Goal: Information Seeking & Learning: Learn about a topic

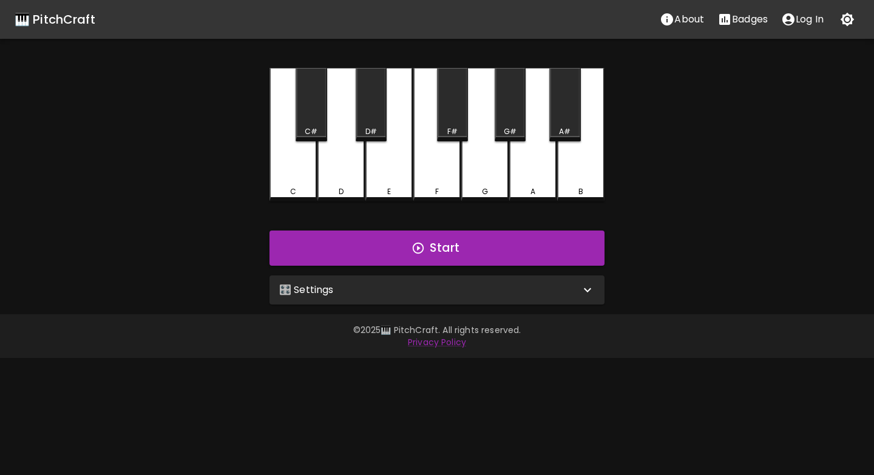
click at [379, 291] on div "🎛️ Settings" at bounding box center [429, 290] width 301 height 15
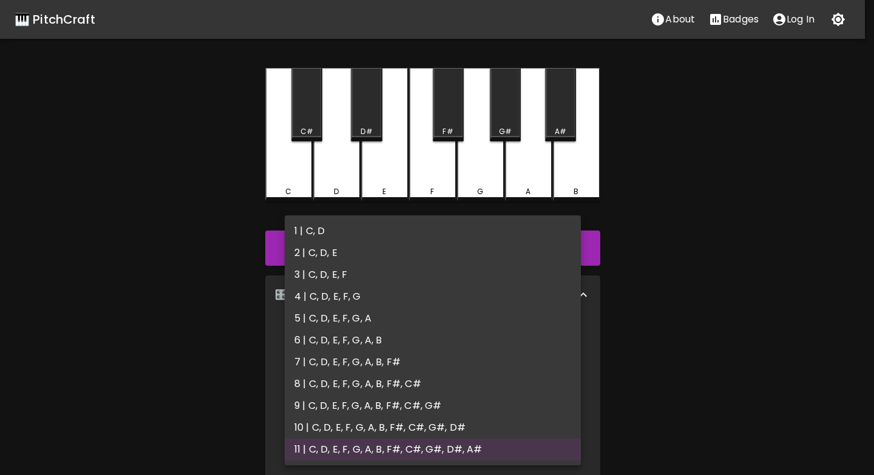
click at [388, 335] on body "🎹 PitchCraft About Badges Log In C C# D D# E F F# G G# A A# B Start 🎛️ Settings…" at bounding box center [437, 367] width 874 height 735
click at [322, 227] on li "1 | C, D" at bounding box center [433, 231] width 296 height 22
type input "1"
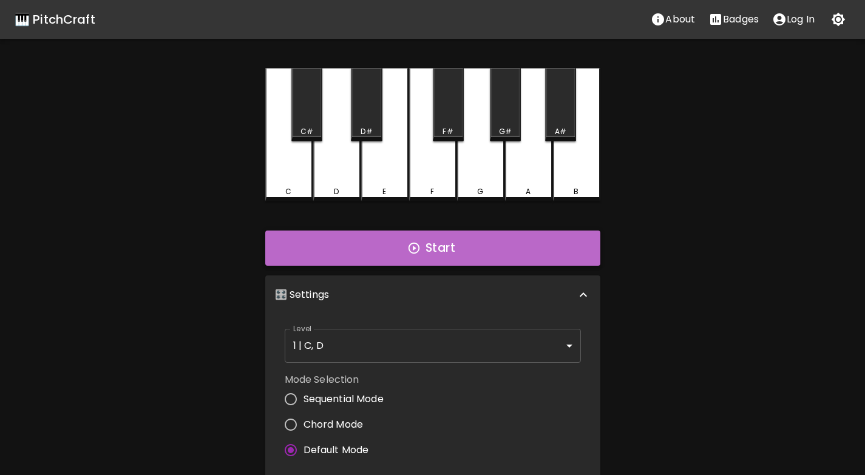
click at [359, 253] on button "Start" at bounding box center [432, 248] width 335 height 35
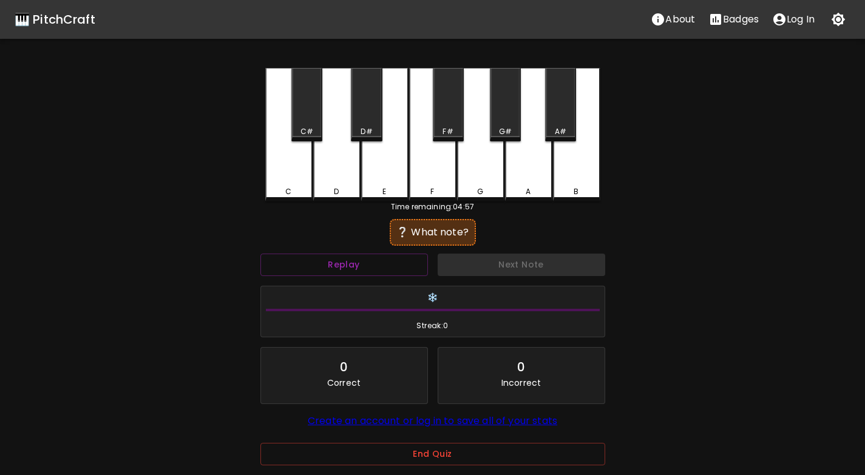
click at [339, 178] on div "D" at bounding box center [336, 134] width 47 height 133
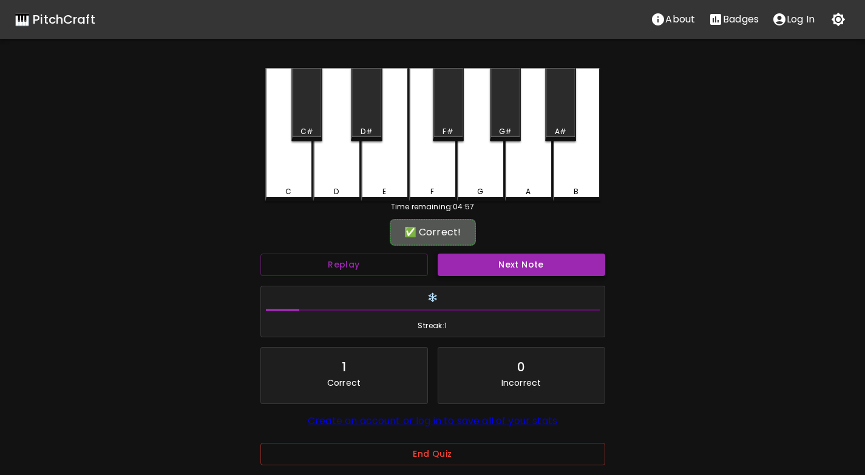
click at [499, 261] on button "Next Note" at bounding box center [520, 265] width 167 height 22
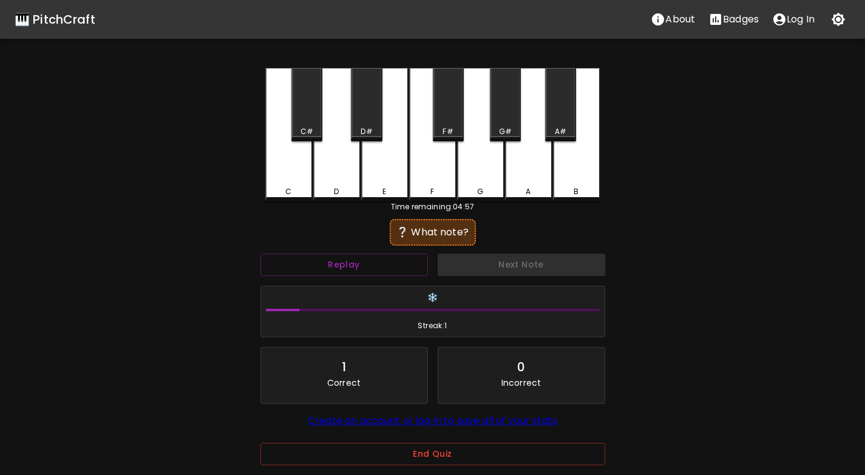
click at [326, 172] on div "D" at bounding box center [336, 134] width 47 height 133
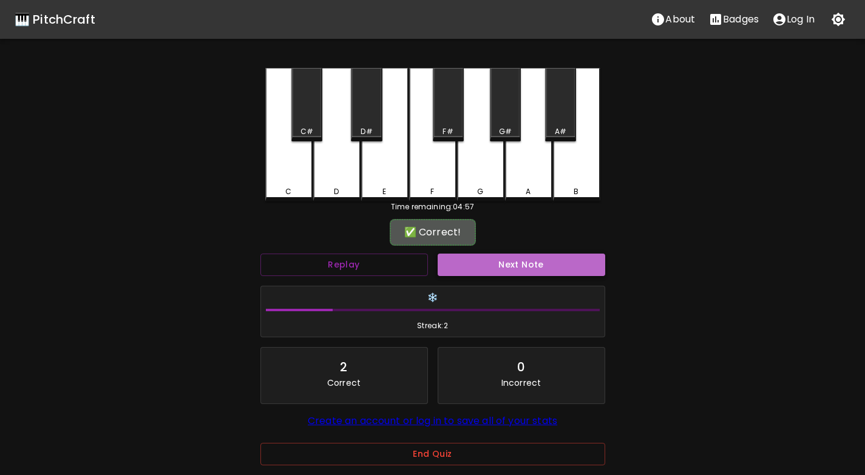
click at [512, 265] on button "Next Note" at bounding box center [520, 265] width 167 height 22
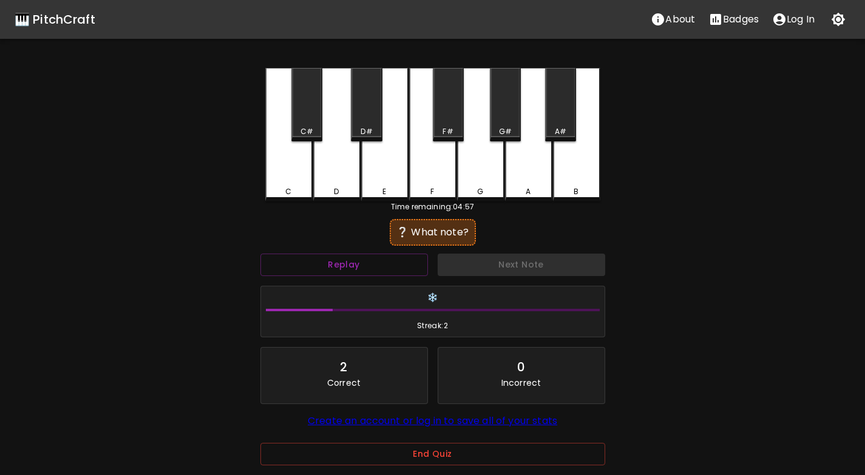
click at [326, 179] on div "D" at bounding box center [336, 134] width 47 height 133
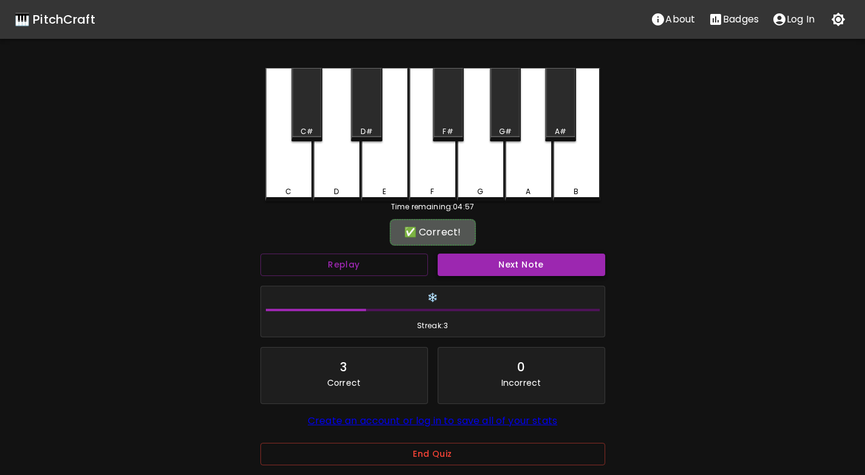
click at [532, 266] on button "Next Note" at bounding box center [520, 265] width 167 height 22
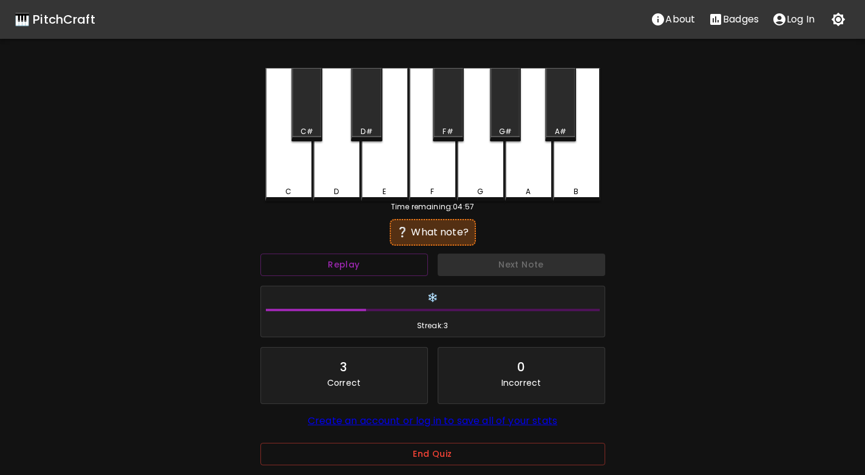
click at [330, 185] on div "D" at bounding box center [336, 134] width 47 height 133
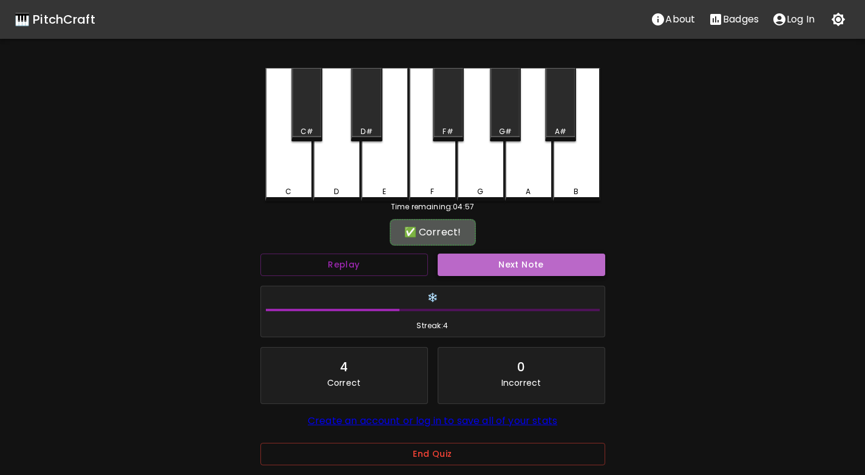
click at [486, 270] on button "Next Note" at bounding box center [520, 265] width 167 height 22
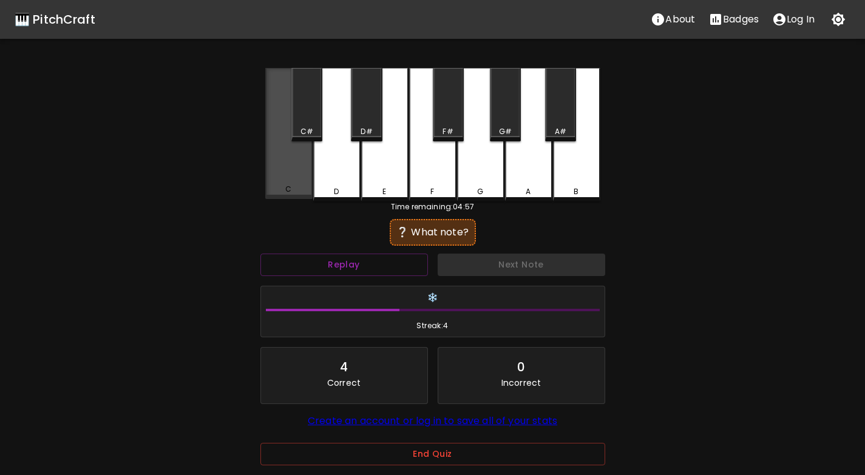
click at [286, 168] on div "C" at bounding box center [288, 133] width 47 height 131
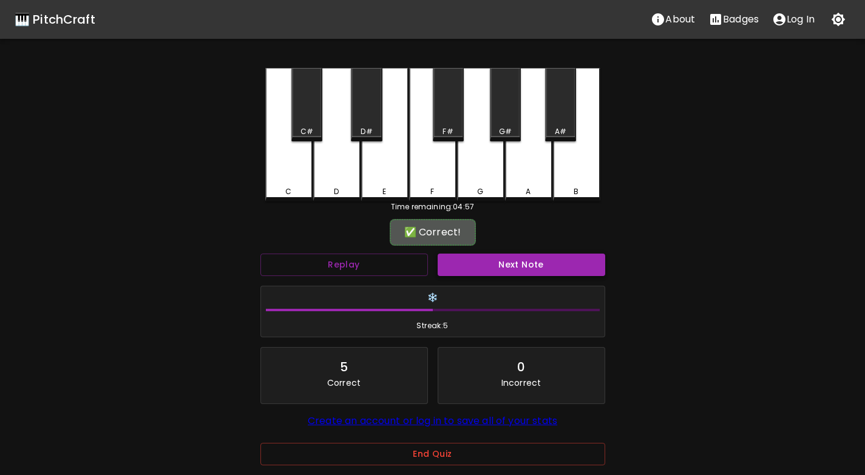
click at [509, 260] on button "Next Note" at bounding box center [520, 265] width 167 height 22
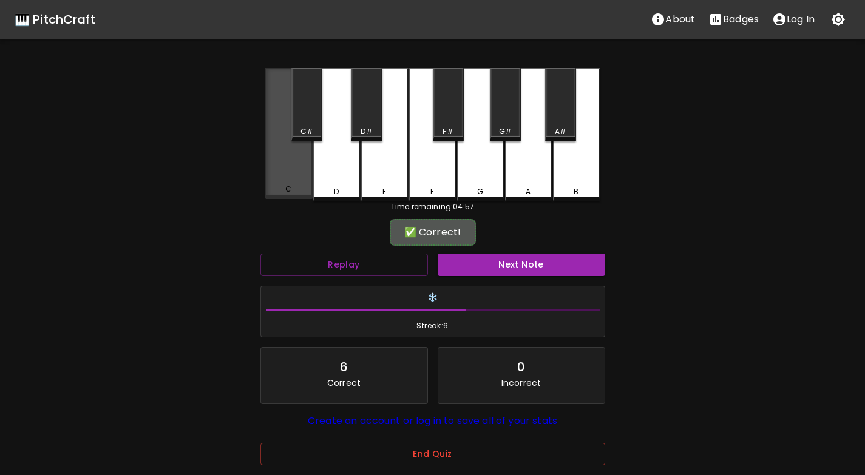
click at [283, 169] on div "C" at bounding box center [288, 133] width 47 height 131
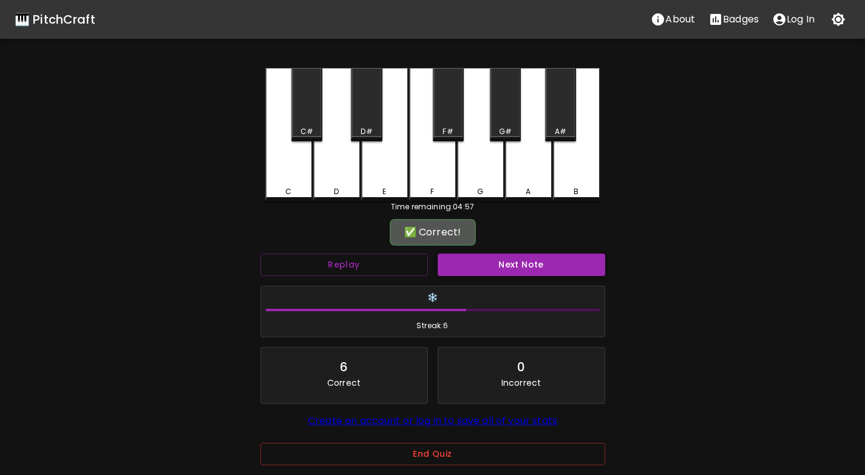
click at [510, 265] on button "Next Note" at bounding box center [520, 265] width 167 height 22
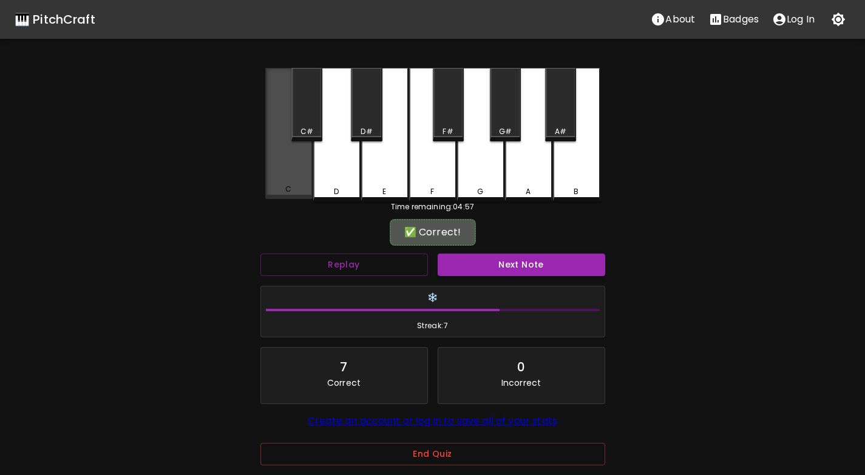
click at [283, 177] on div "C" at bounding box center [288, 133] width 47 height 131
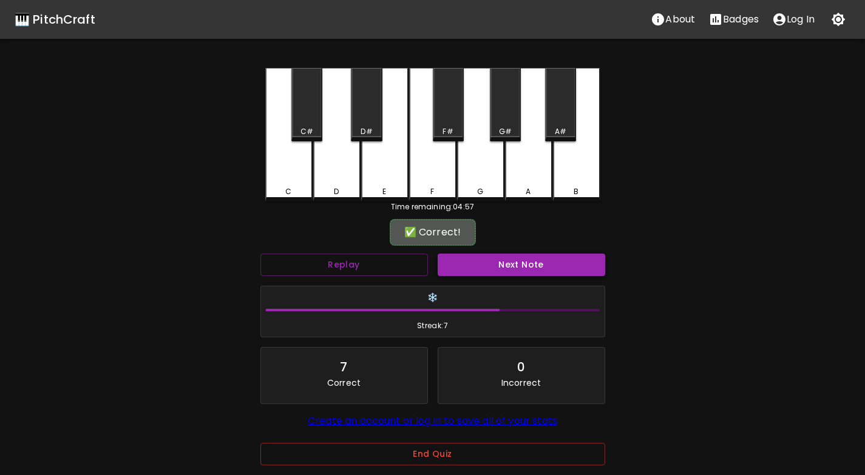
click at [499, 268] on button "Next Note" at bounding box center [520, 265] width 167 height 22
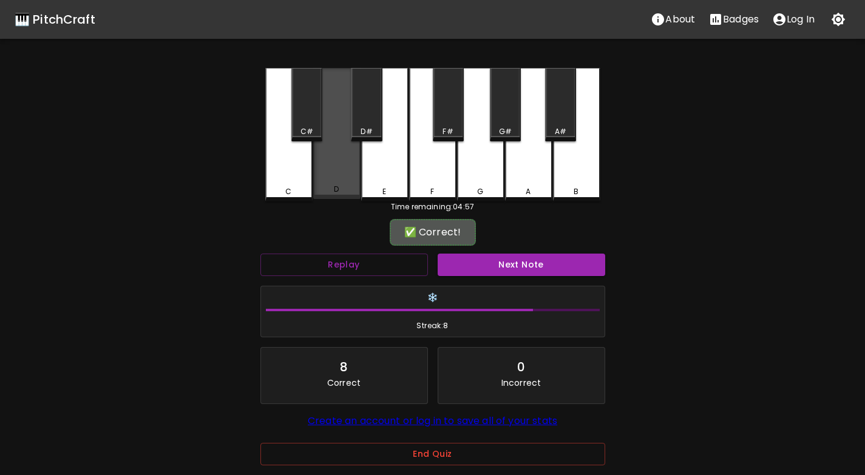
click at [328, 179] on div "D" at bounding box center [336, 133] width 47 height 131
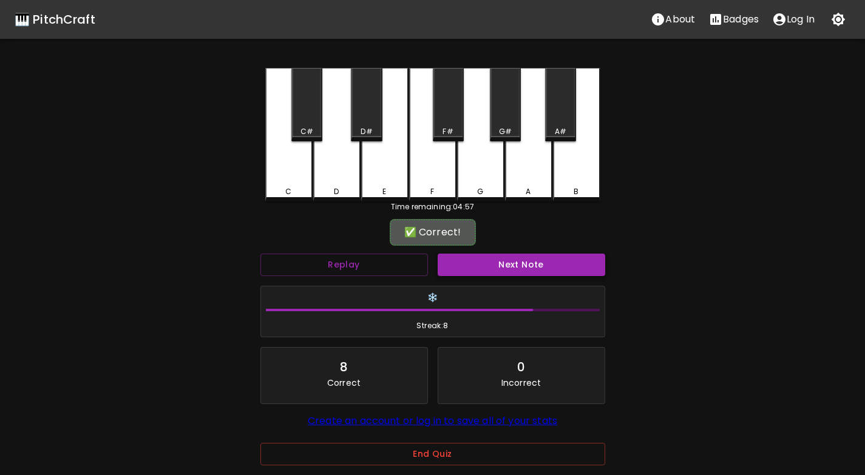
click at [485, 266] on button "Next Note" at bounding box center [520, 265] width 167 height 22
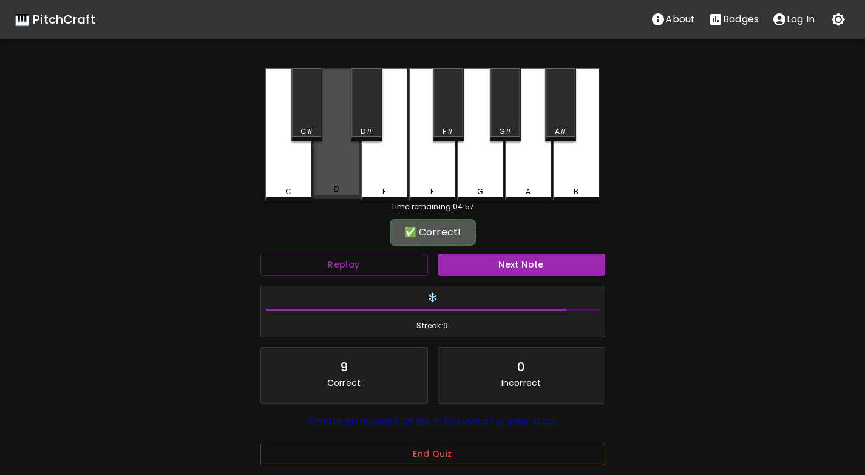
click at [337, 187] on div "D" at bounding box center [336, 189] width 5 height 11
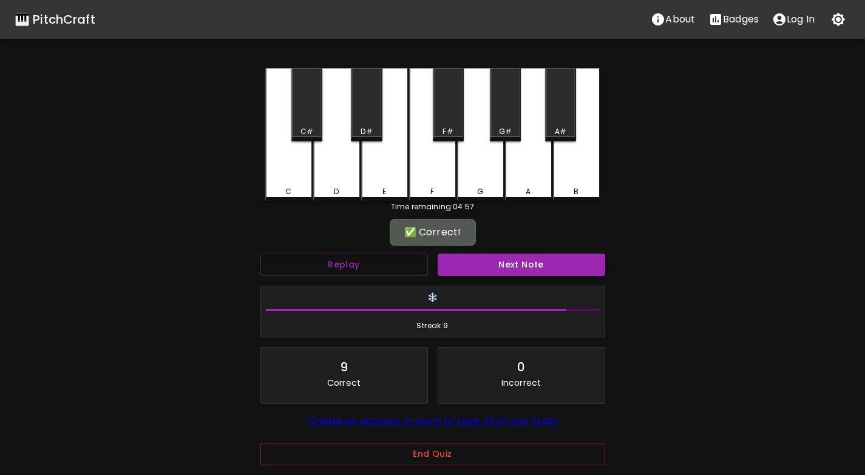
click at [518, 271] on button "Next Note" at bounding box center [520, 265] width 167 height 22
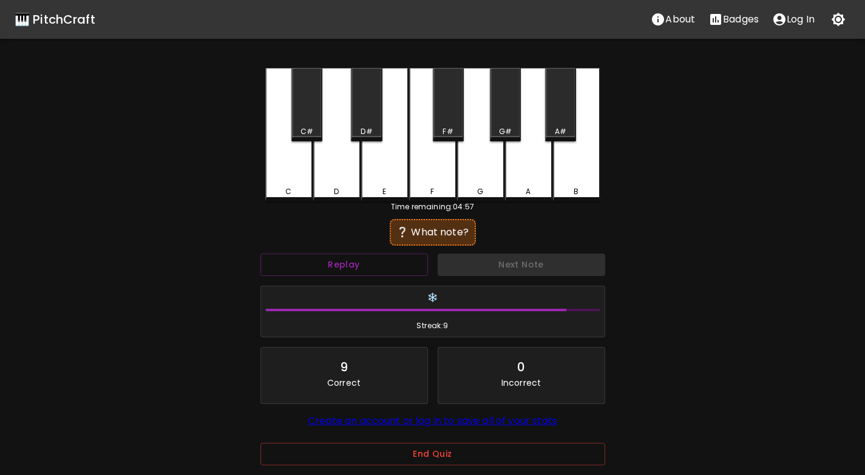
click at [345, 186] on div "D" at bounding box center [336, 134] width 47 height 133
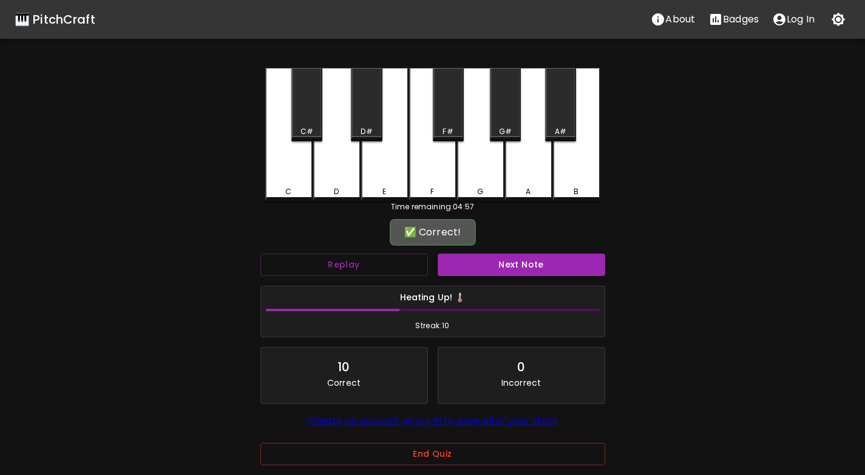
click at [499, 265] on button "Next Note" at bounding box center [520, 265] width 167 height 22
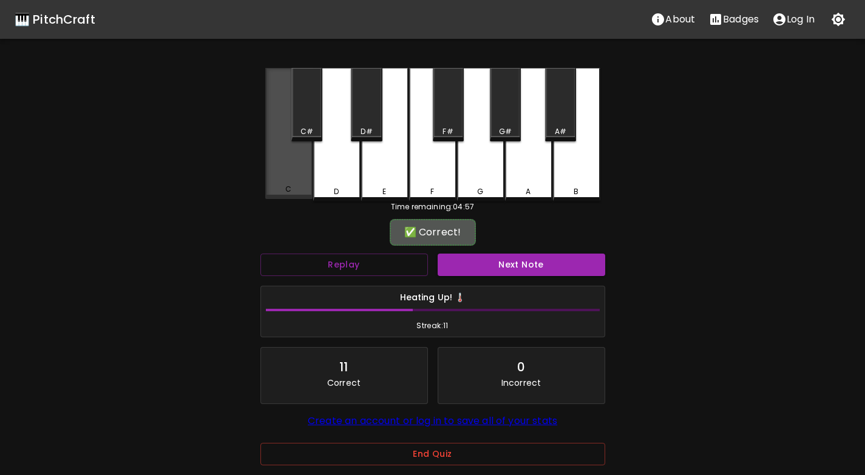
click at [291, 178] on div "C" at bounding box center [288, 133] width 47 height 131
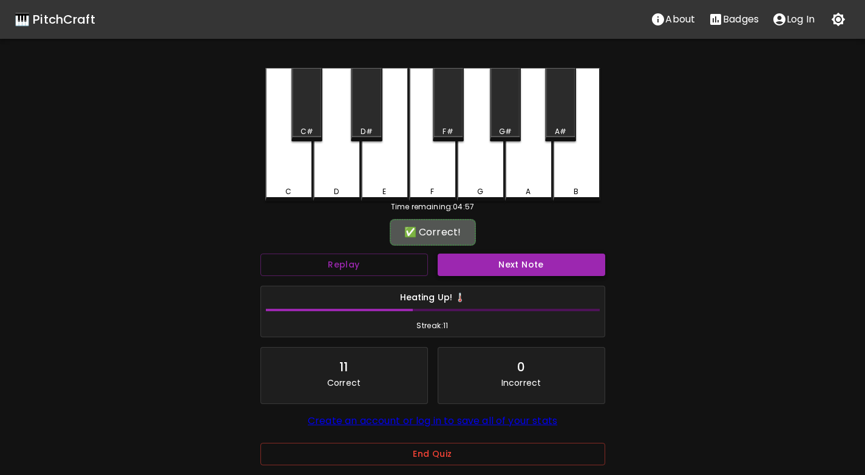
click at [484, 258] on button "Next Note" at bounding box center [520, 265] width 167 height 22
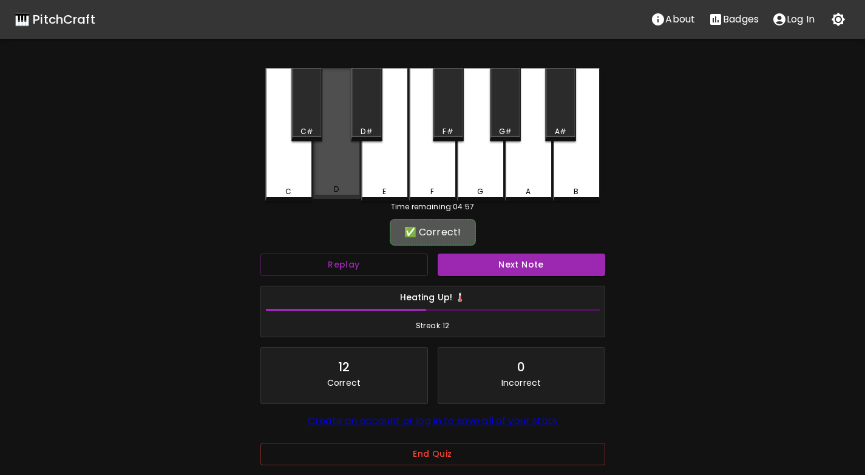
click at [325, 187] on div "D" at bounding box center [336, 189] width 45 height 11
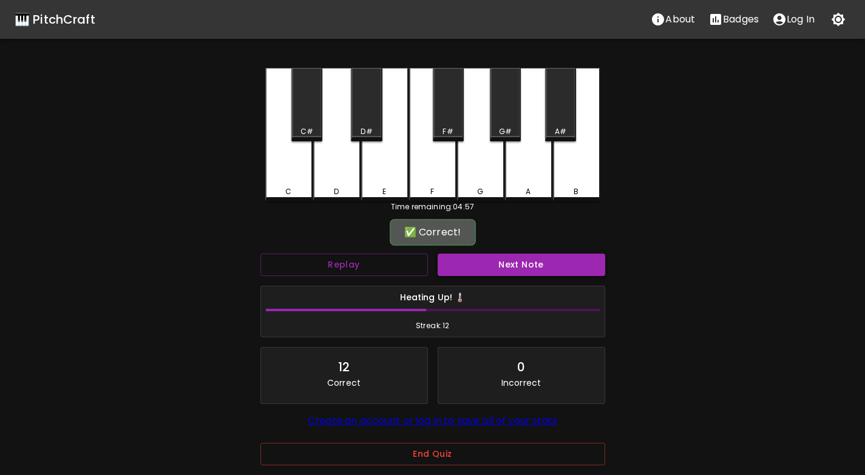
click at [487, 268] on button "Next Note" at bounding box center [520, 265] width 167 height 22
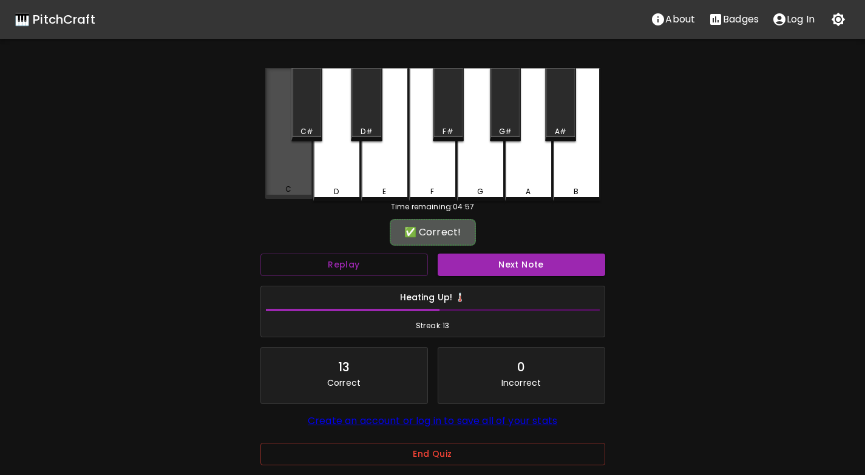
click at [295, 186] on div "C" at bounding box center [288, 133] width 47 height 131
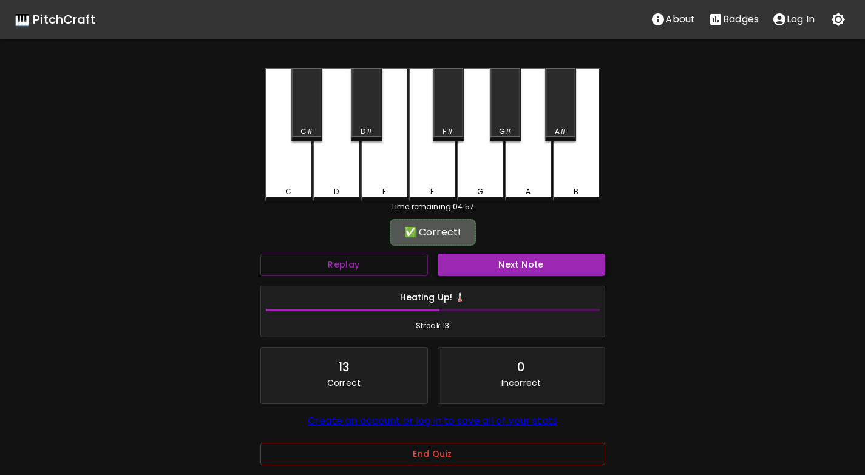
click at [511, 269] on button "Next Note" at bounding box center [520, 265] width 167 height 22
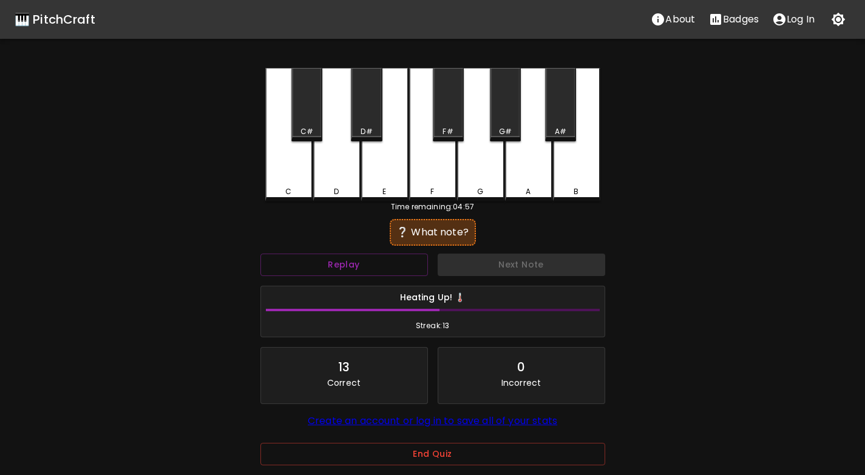
click at [327, 178] on div "D" at bounding box center [336, 134] width 47 height 133
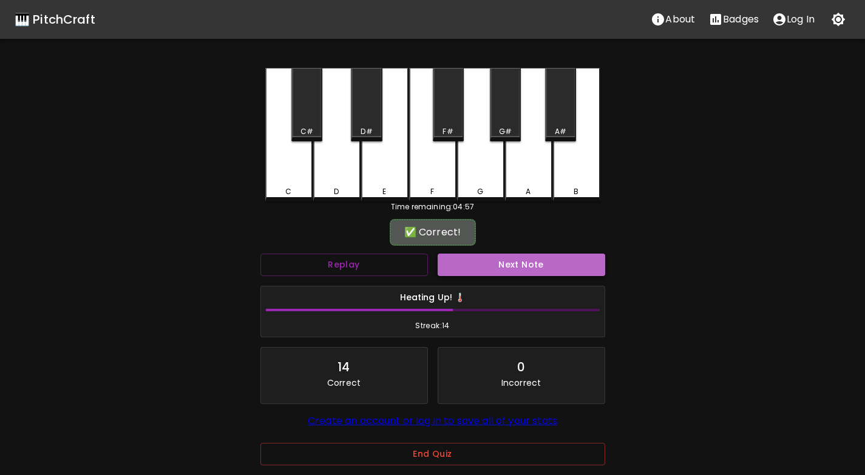
click at [487, 258] on button "Next Note" at bounding box center [520, 265] width 167 height 22
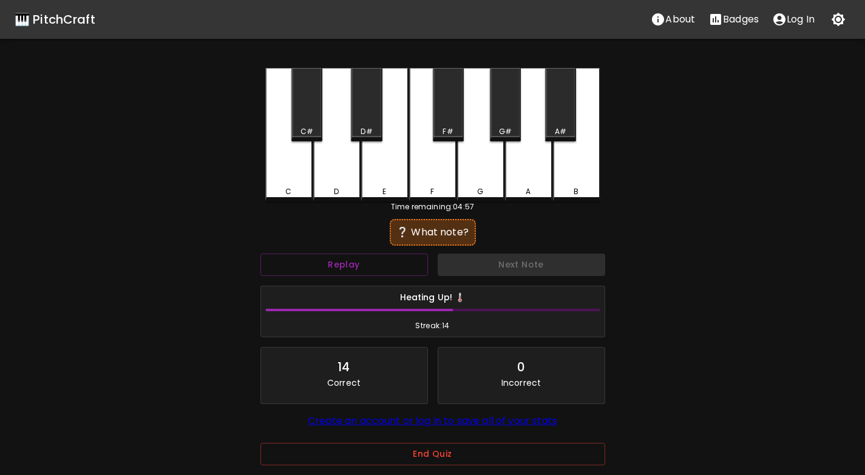
click at [330, 177] on div "D" at bounding box center [336, 134] width 47 height 133
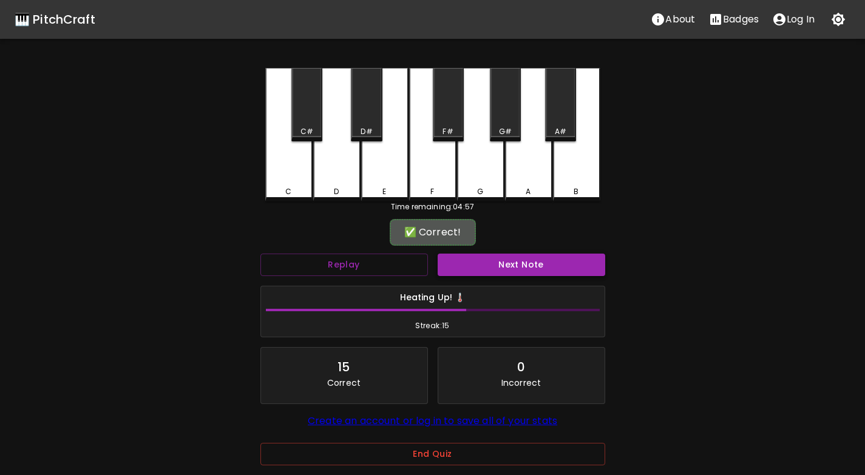
click at [474, 262] on button "Next Note" at bounding box center [520, 265] width 167 height 22
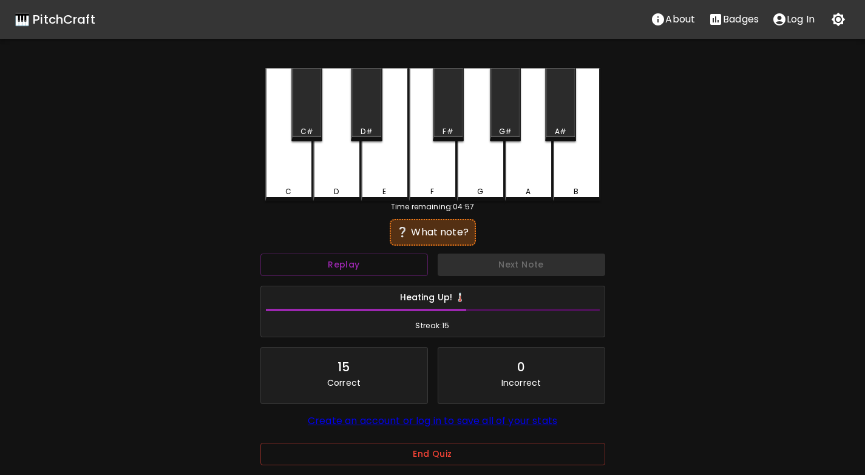
click at [286, 174] on div "C" at bounding box center [288, 134] width 47 height 133
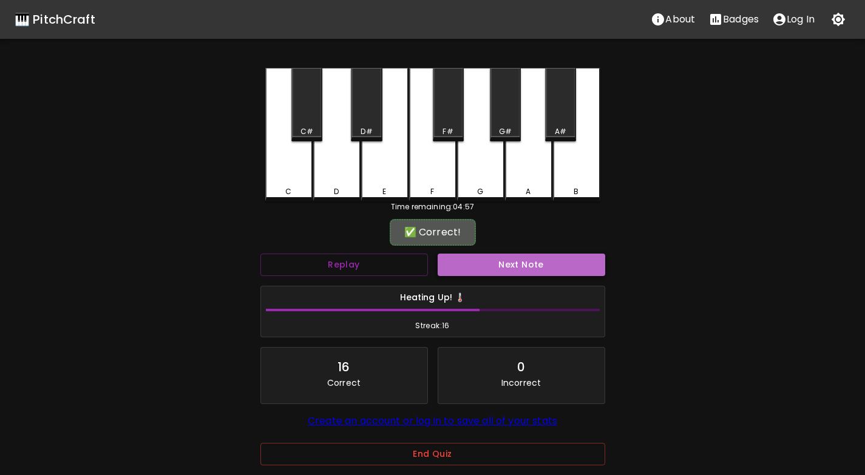
click at [521, 264] on button "Next Note" at bounding box center [520, 265] width 167 height 22
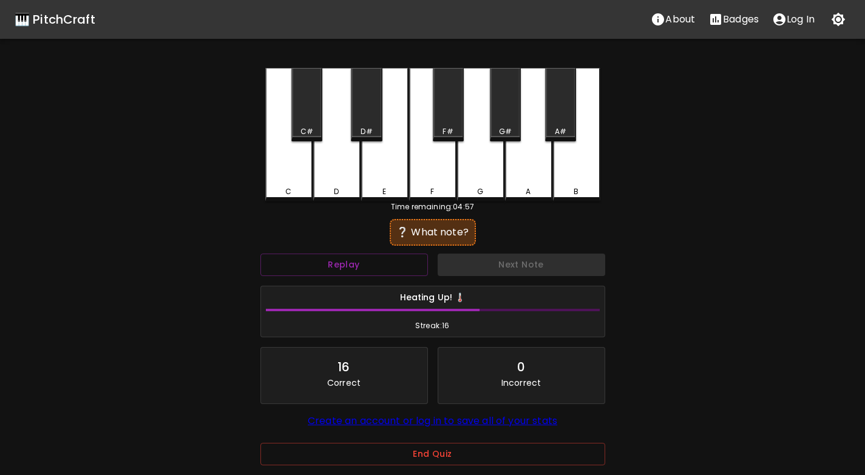
click at [334, 180] on div "D" at bounding box center [336, 134] width 47 height 133
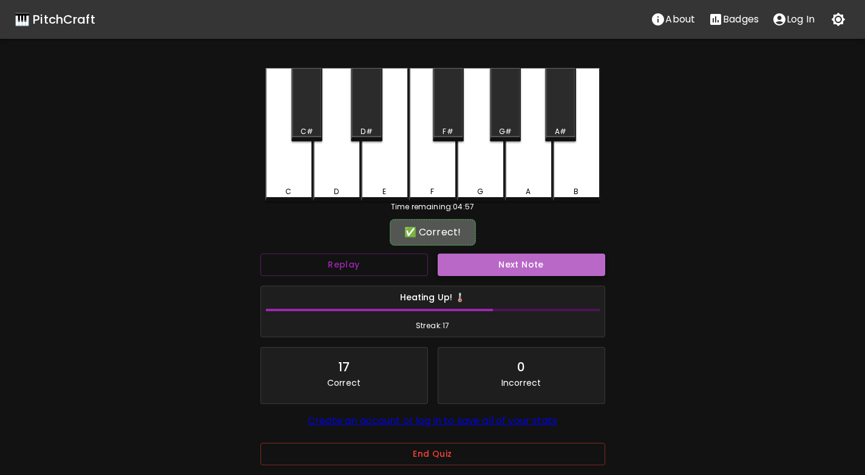
click at [460, 262] on button "Next Note" at bounding box center [520, 265] width 167 height 22
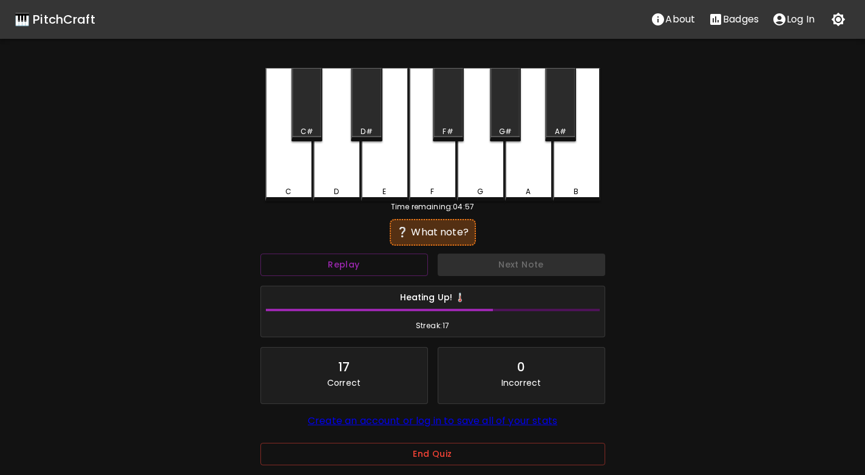
click at [277, 184] on div "C" at bounding box center [288, 134] width 47 height 133
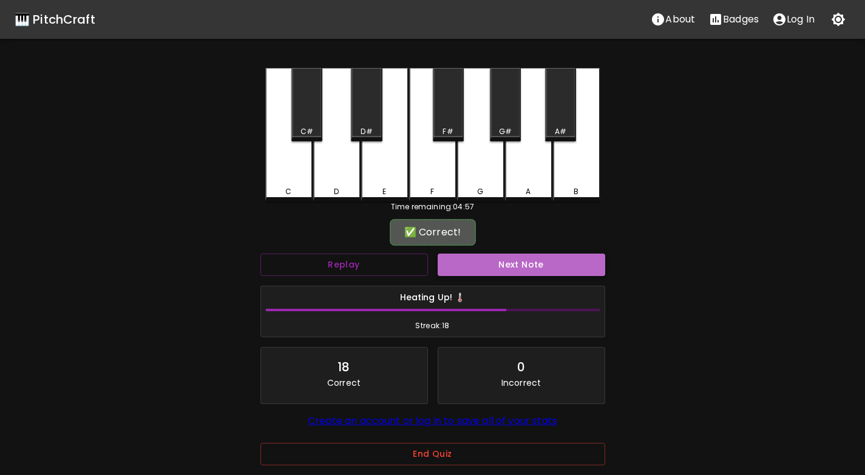
click at [486, 270] on button "Next Note" at bounding box center [520, 265] width 167 height 22
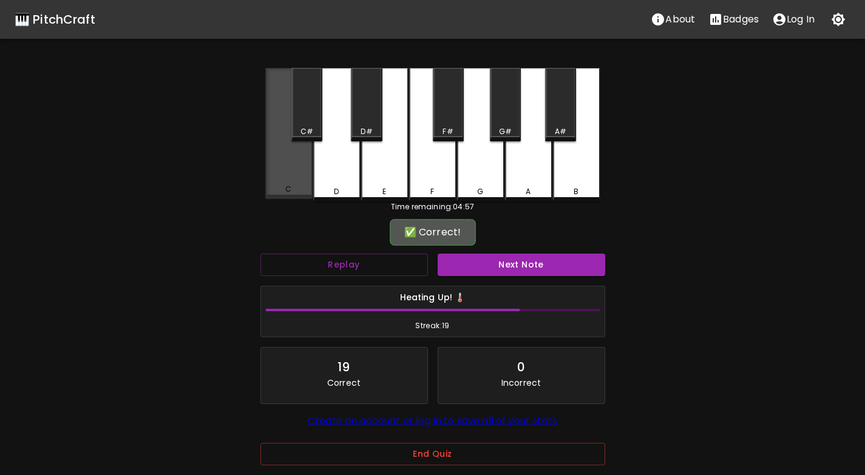
click at [294, 172] on div "C" at bounding box center [288, 133] width 47 height 131
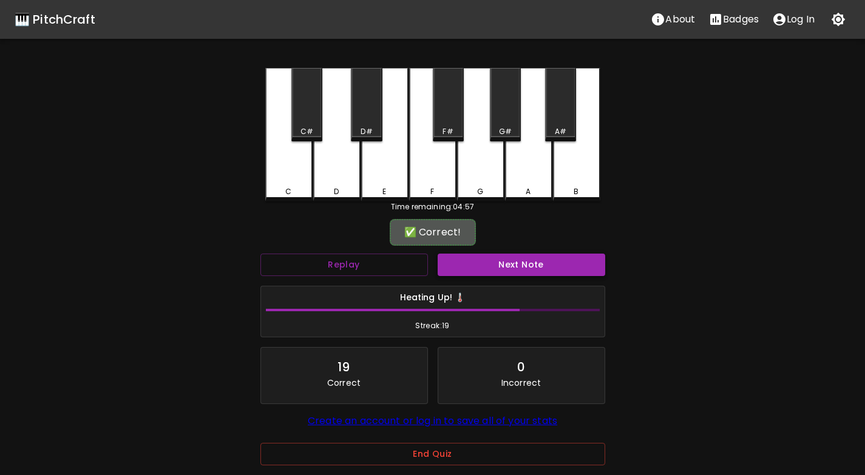
click at [479, 265] on button "Next Note" at bounding box center [520, 265] width 167 height 22
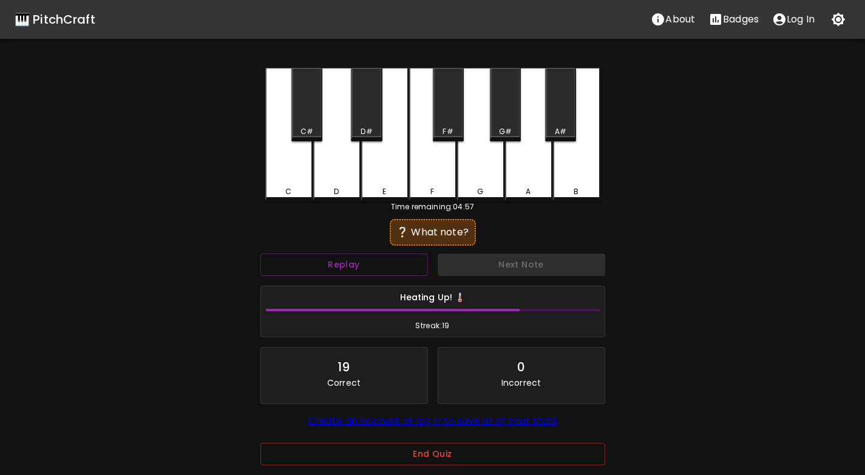
click at [283, 164] on div "C" at bounding box center [288, 134] width 47 height 133
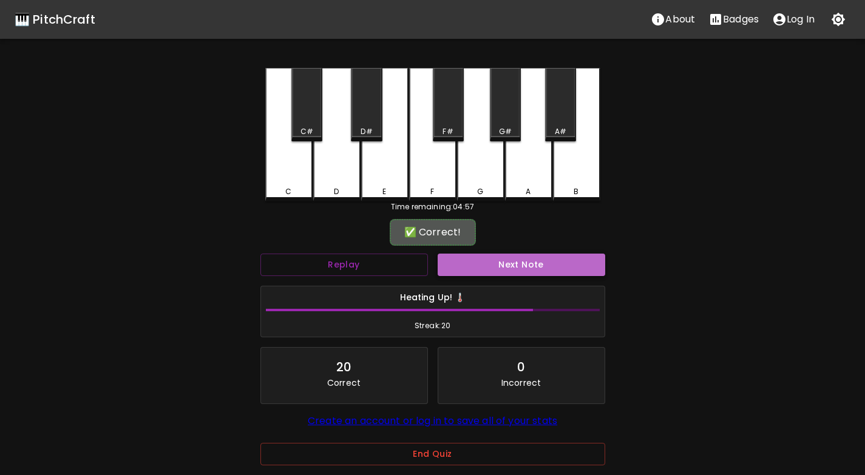
click at [510, 267] on button "Next Note" at bounding box center [520, 265] width 167 height 22
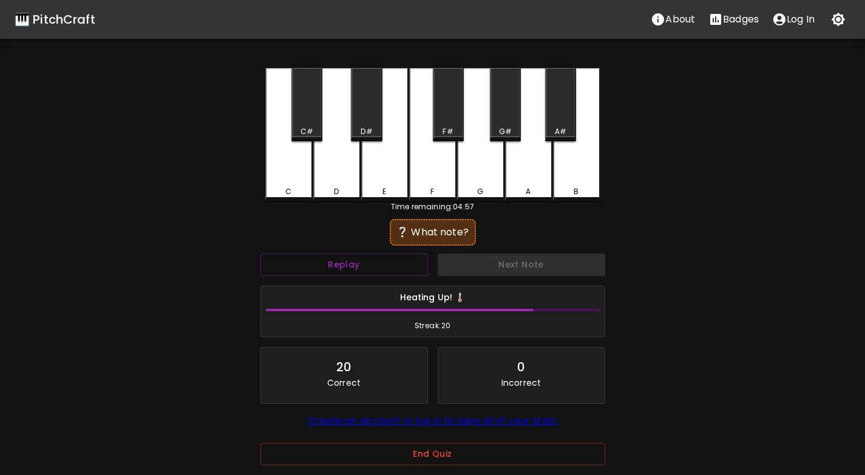
click at [300, 183] on div "C" at bounding box center [288, 134] width 47 height 133
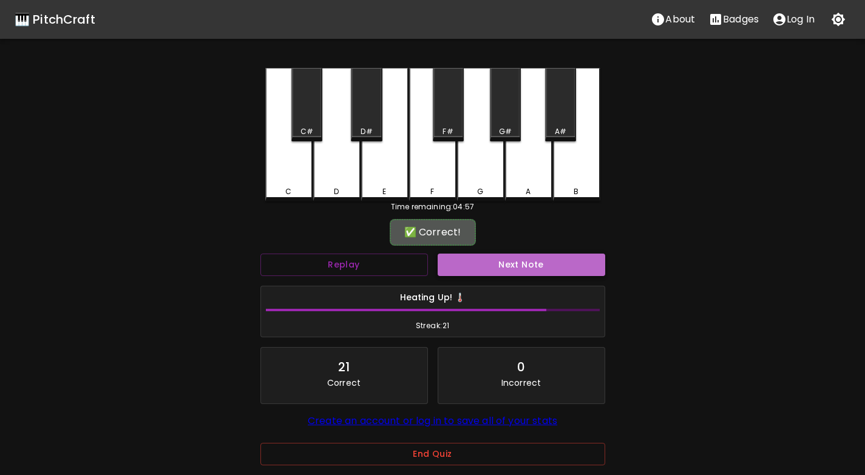
click at [499, 270] on button "Next Note" at bounding box center [520, 265] width 167 height 22
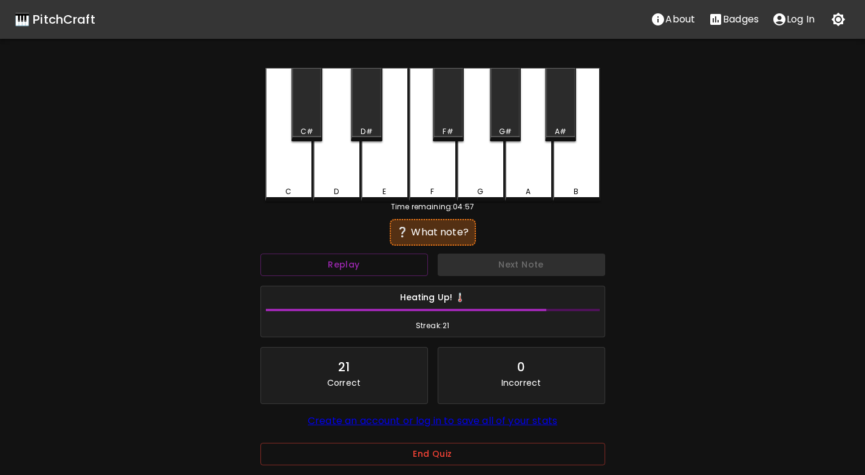
click at [300, 186] on div "C" at bounding box center [288, 134] width 47 height 133
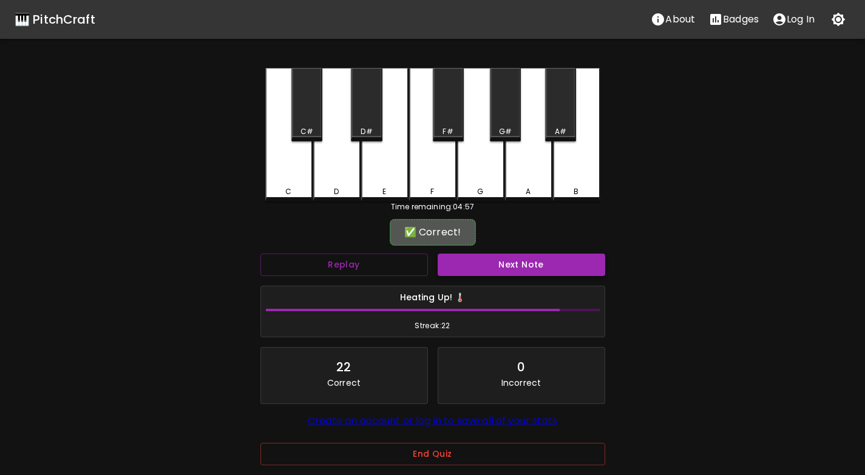
click at [495, 268] on button "Next Note" at bounding box center [520, 265] width 167 height 22
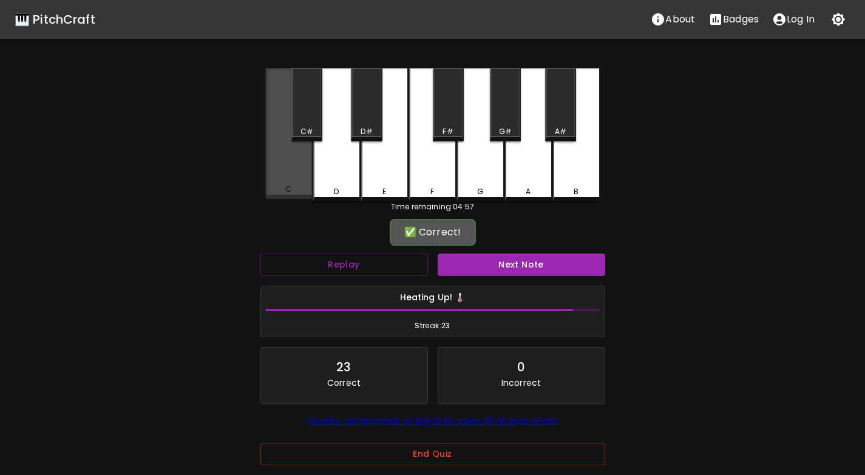
click at [293, 166] on div "C" at bounding box center [288, 133] width 47 height 131
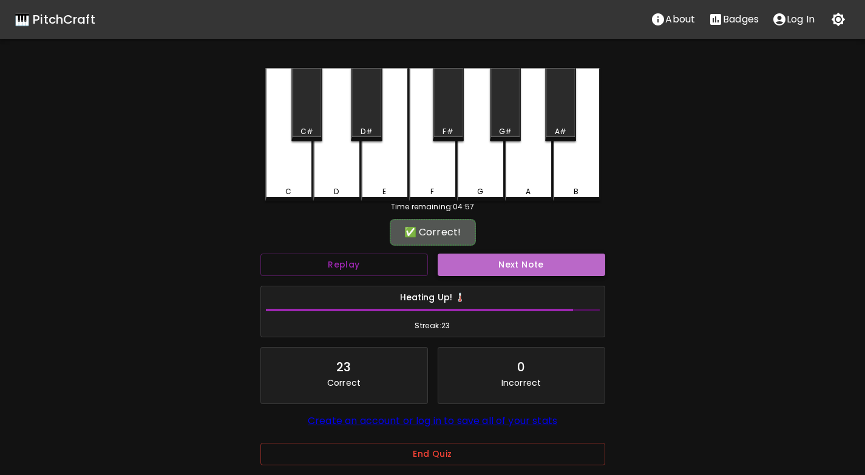
click at [493, 261] on button "Next Note" at bounding box center [520, 265] width 167 height 22
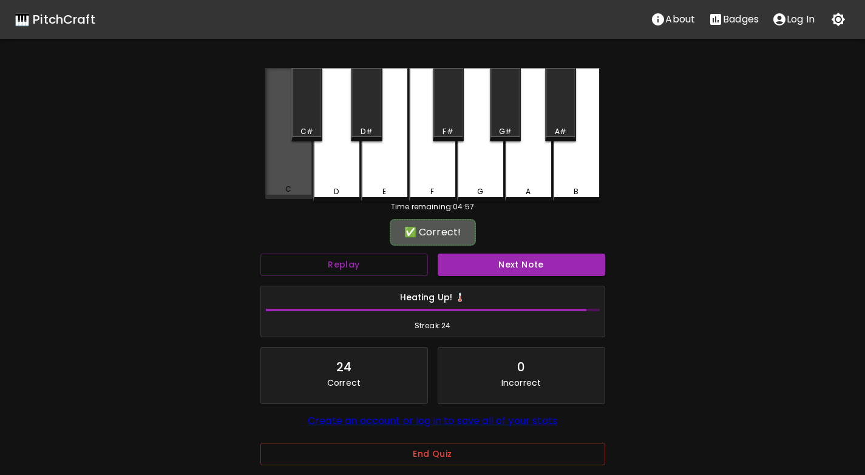
click at [288, 171] on div "C" at bounding box center [288, 133] width 47 height 131
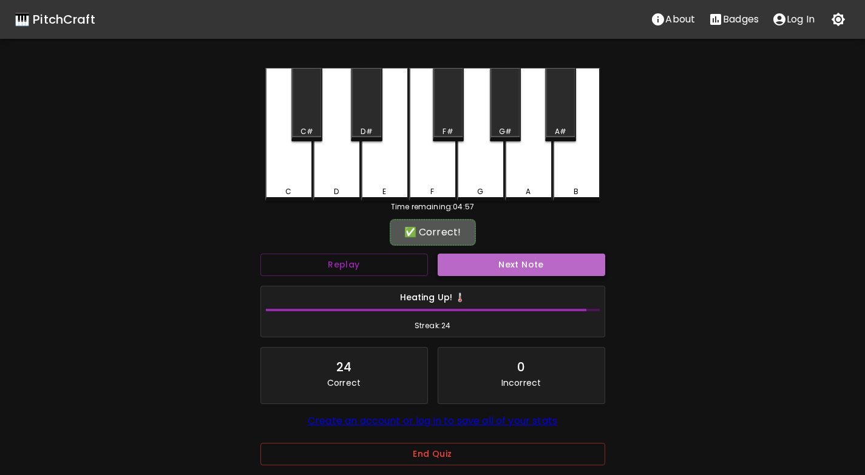
click at [502, 257] on button "Next Note" at bounding box center [520, 265] width 167 height 22
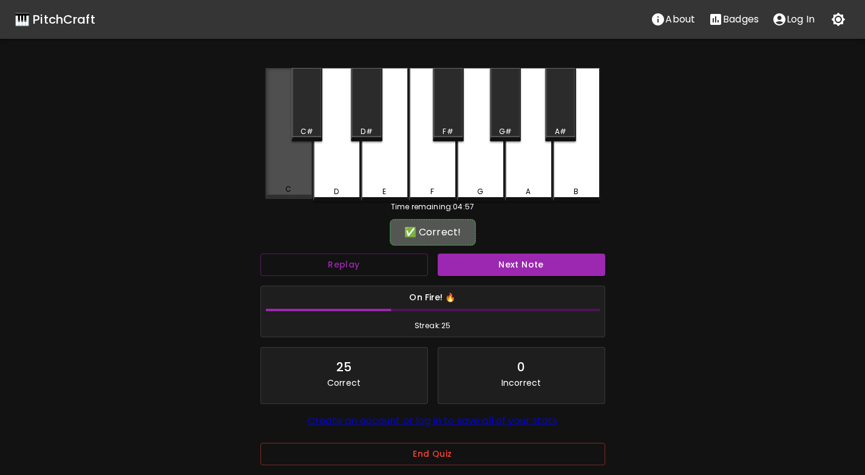
click at [296, 183] on div "C" at bounding box center [288, 133] width 47 height 131
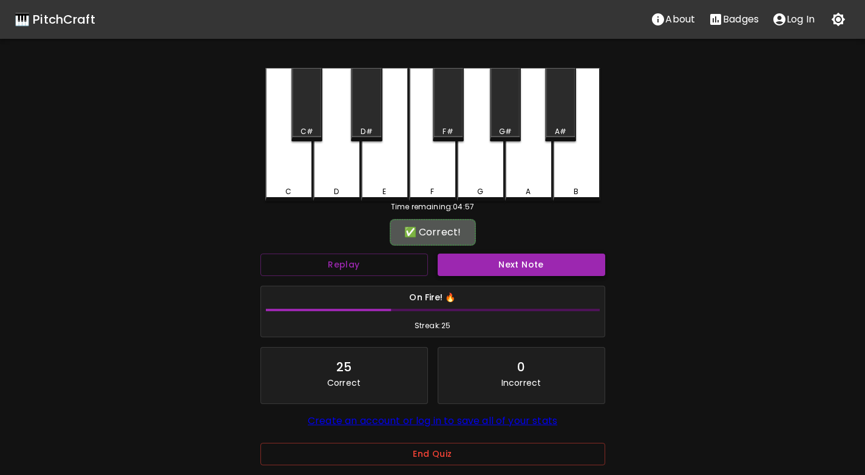
click at [483, 265] on button "Next Note" at bounding box center [520, 265] width 167 height 22
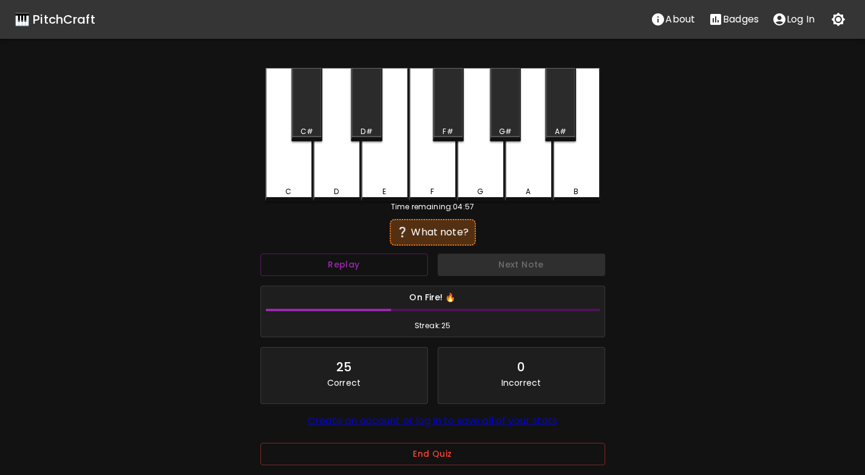
click at [337, 189] on div "D" at bounding box center [336, 191] width 5 height 11
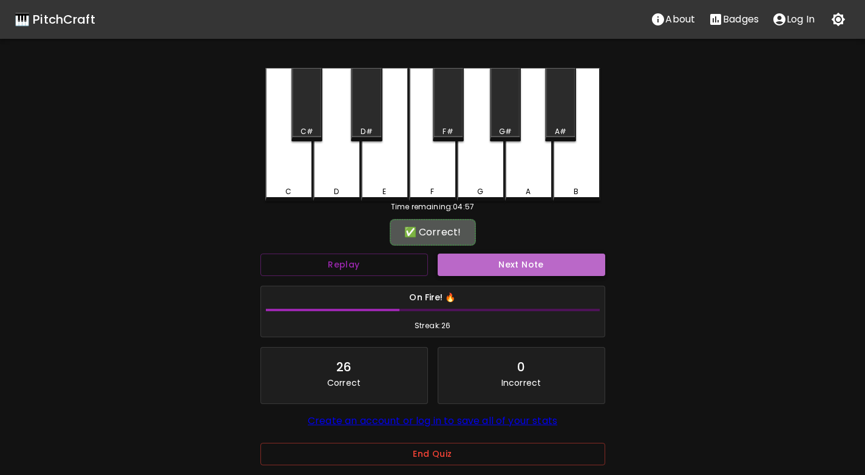
click at [481, 262] on button "Next Note" at bounding box center [520, 265] width 167 height 22
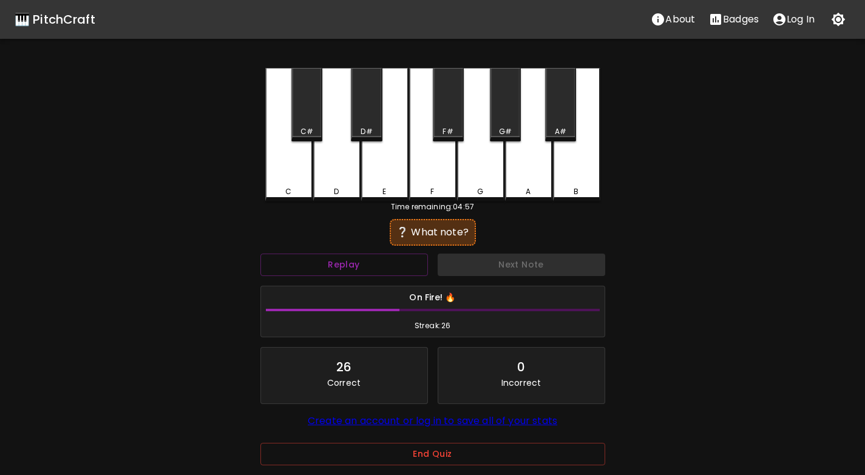
click at [343, 185] on div "D" at bounding box center [336, 134] width 47 height 133
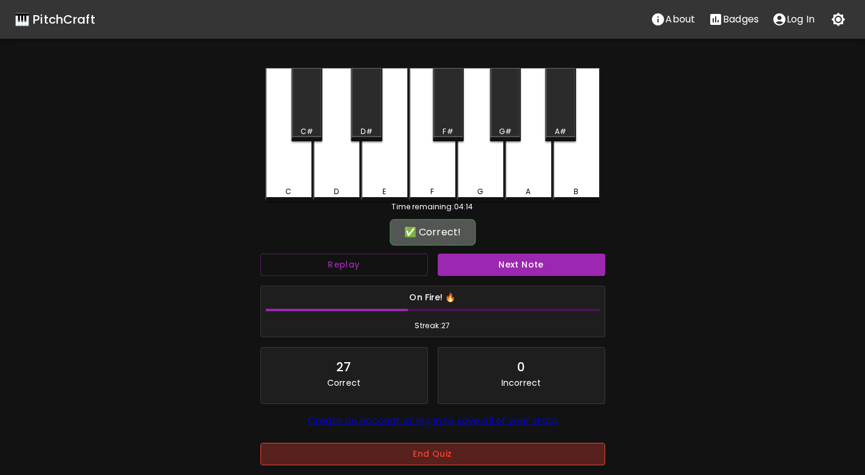
click at [430, 450] on button "End Quiz" at bounding box center [432, 454] width 345 height 22
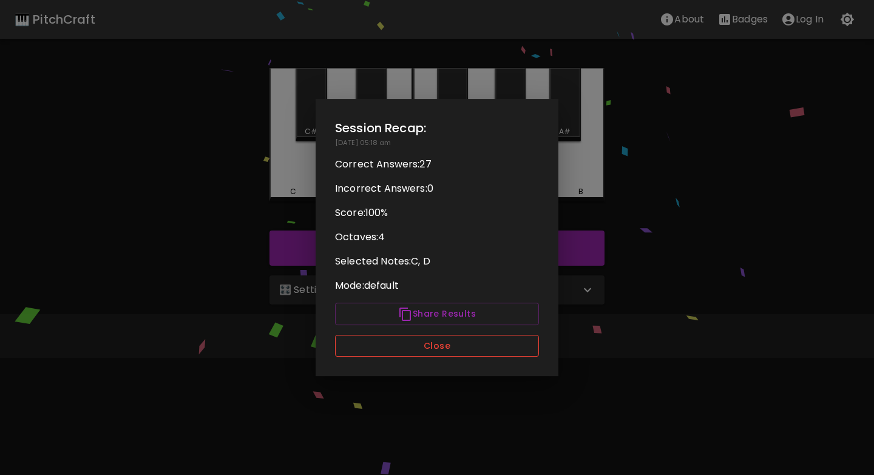
click at [434, 349] on button "Close" at bounding box center [437, 346] width 204 height 22
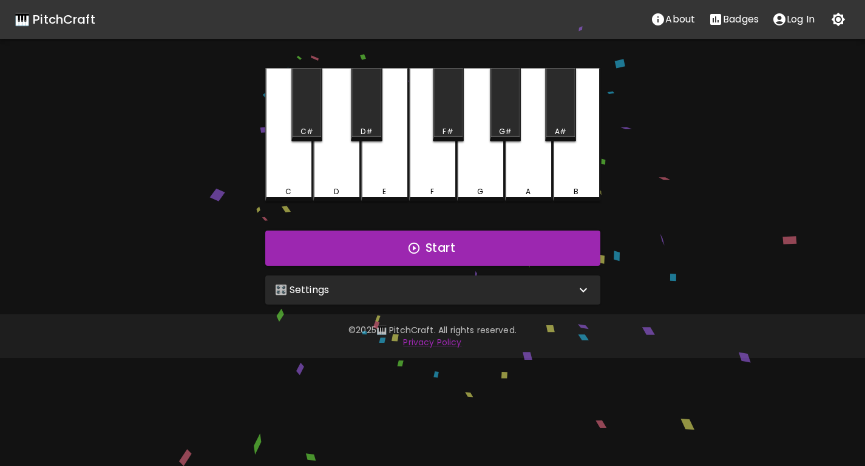
click at [409, 297] on div "🎛️ Settings" at bounding box center [425, 290] width 301 height 15
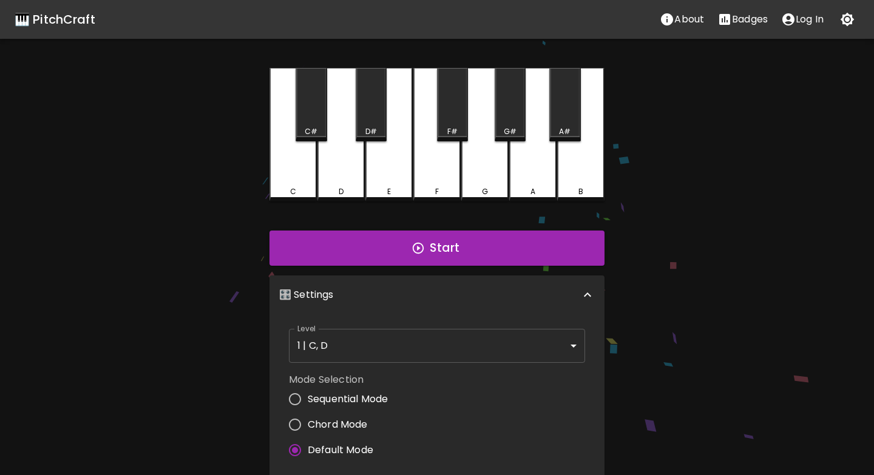
click at [368, 347] on body "🎹 PitchCraft About Badges Log In C C# D D# E F F# G G# A A# B Start 🎛️ Settings…" at bounding box center [437, 390] width 874 height 780
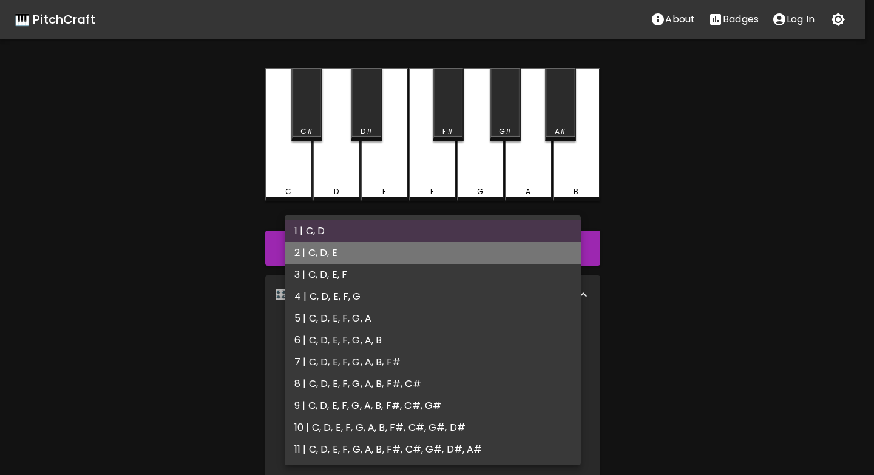
click at [343, 262] on li "2 | C, D, E" at bounding box center [433, 253] width 296 height 22
type input "3"
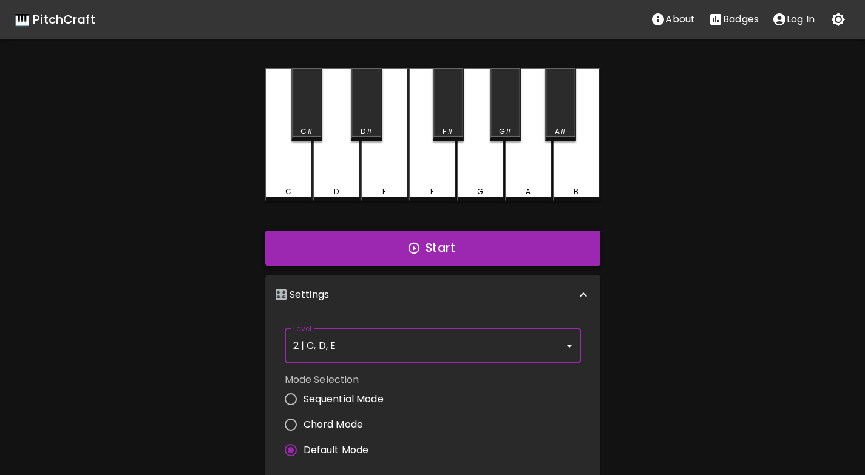
click at [422, 251] on button "Start" at bounding box center [432, 248] width 335 height 35
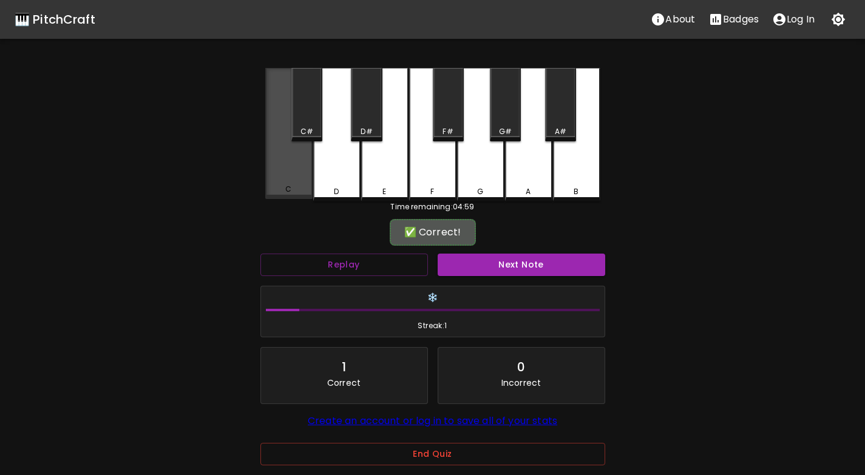
click at [283, 174] on div "C" at bounding box center [288, 133] width 47 height 131
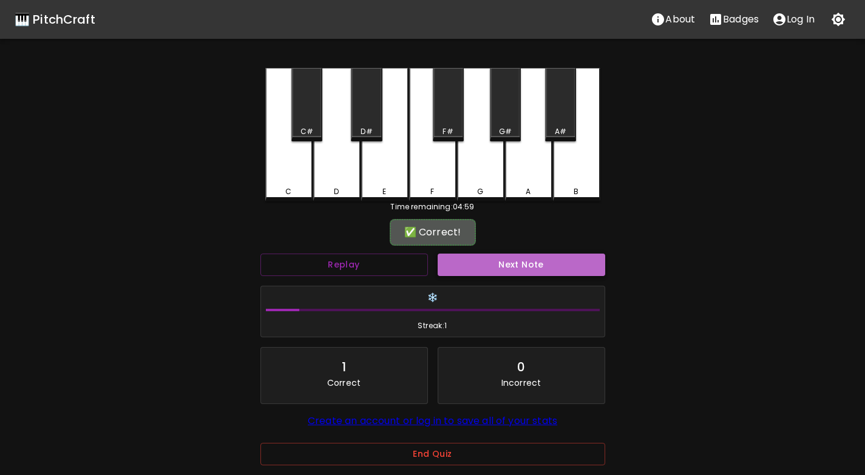
click at [453, 263] on button "Next Note" at bounding box center [520, 265] width 167 height 22
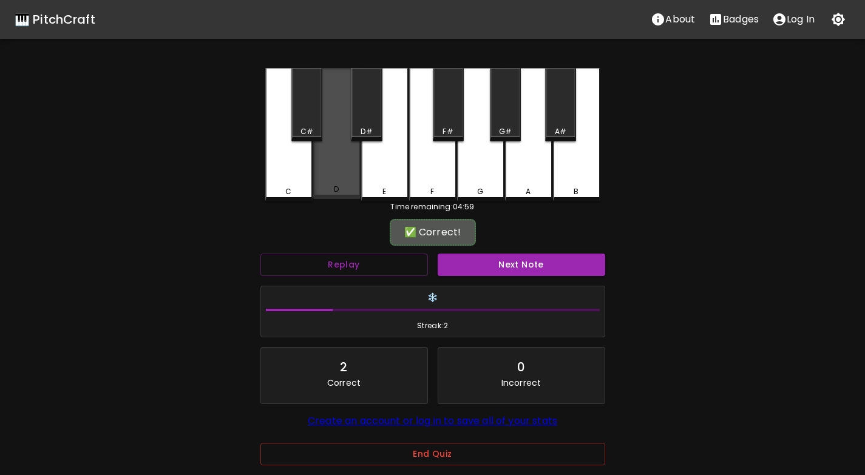
click at [325, 172] on div "D" at bounding box center [336, 133] width 47 height 131
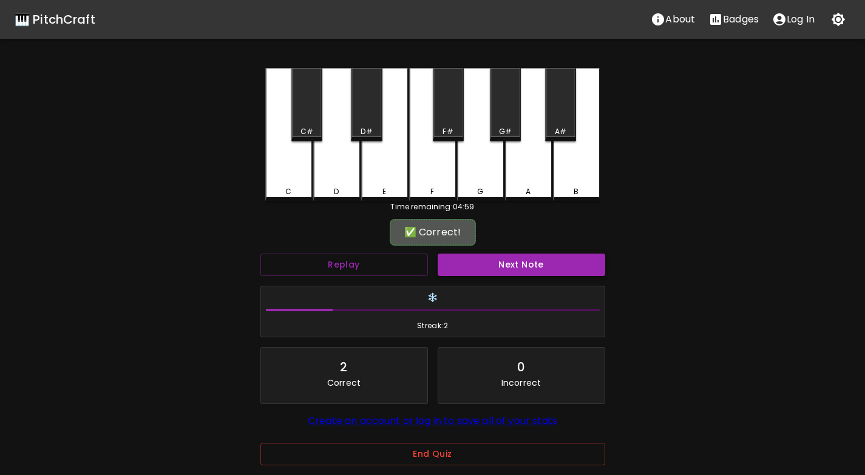
click at [507, 263] on button "Next Note" at bounding box center [520, 265] width 167 height 22
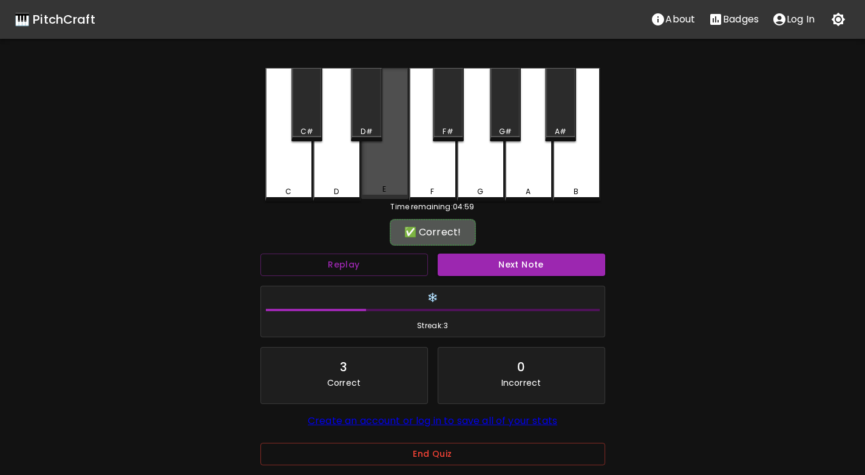
click at [372, 184] on div "E" at bounding box center [384, 133] width 47 height 131
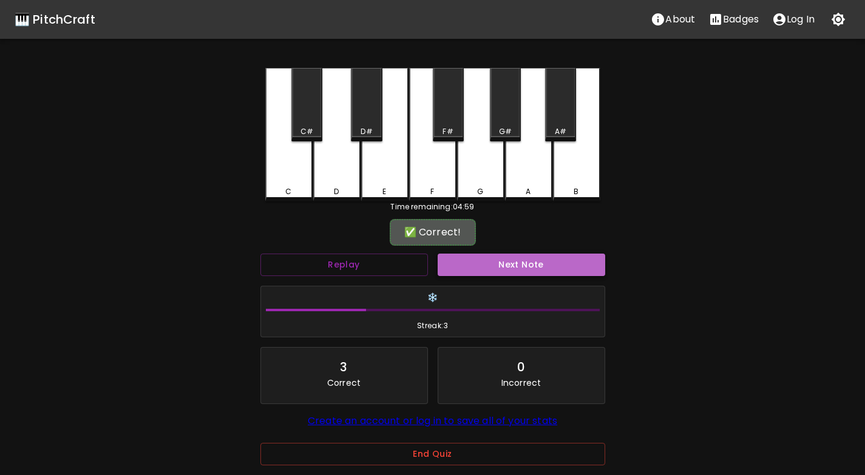
click at [488, 271] on button "Next Note" at bounding box center [520, 265] width 167 height 22
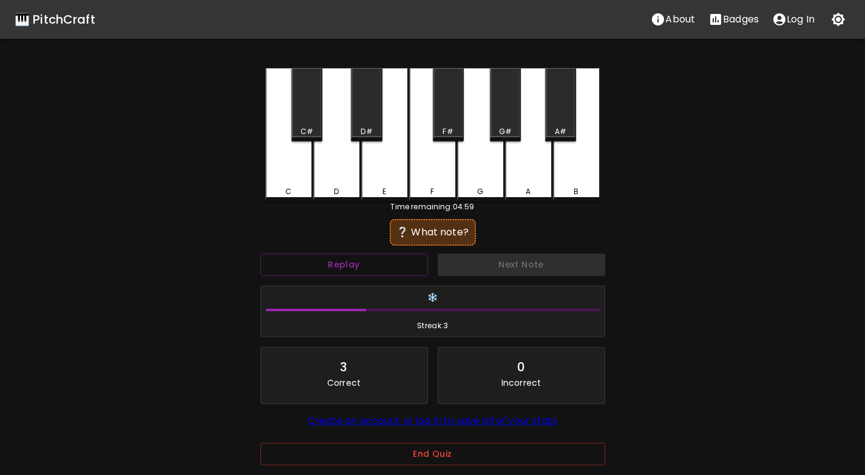
click at [290, 189] on div "C" at bounding box center [288, 191] width 6 height 11
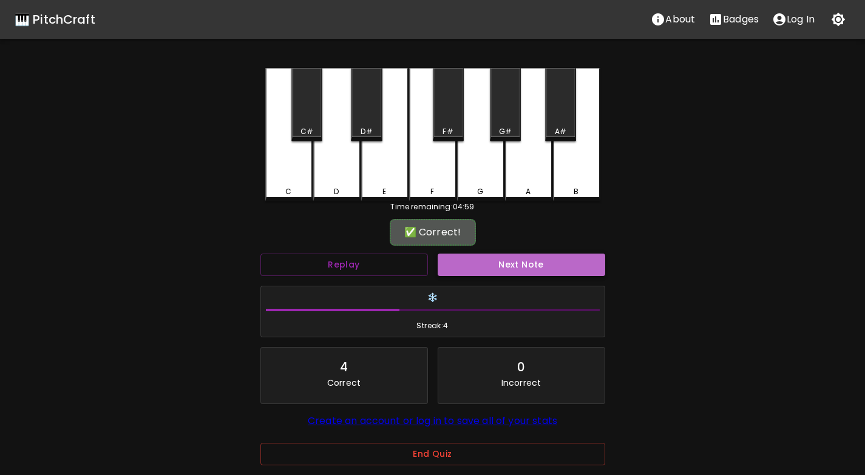
click at [498, 268] on button "Next Note" at bounding box center [520, 265] width 167 height 22
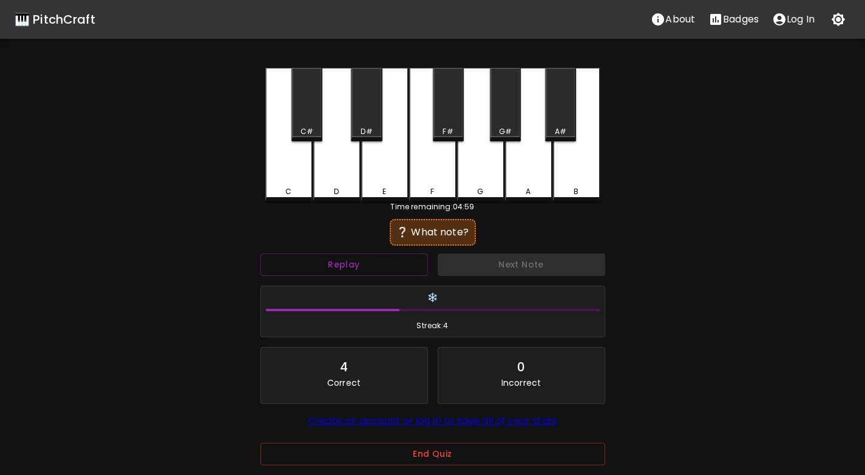
click at [391, 193] on div "E" at bounding box center [384, 191] width 45 height 11
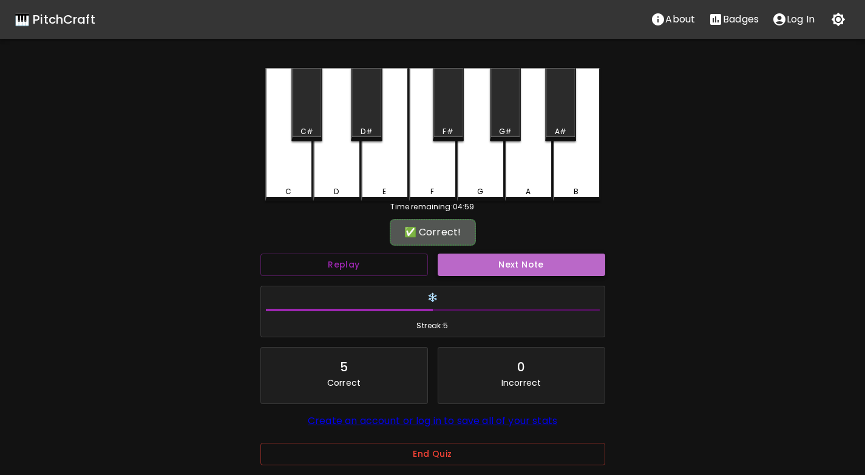
click at [487, 269] on button "Next Note" at bounding box center [520, 265] width 167 height 22
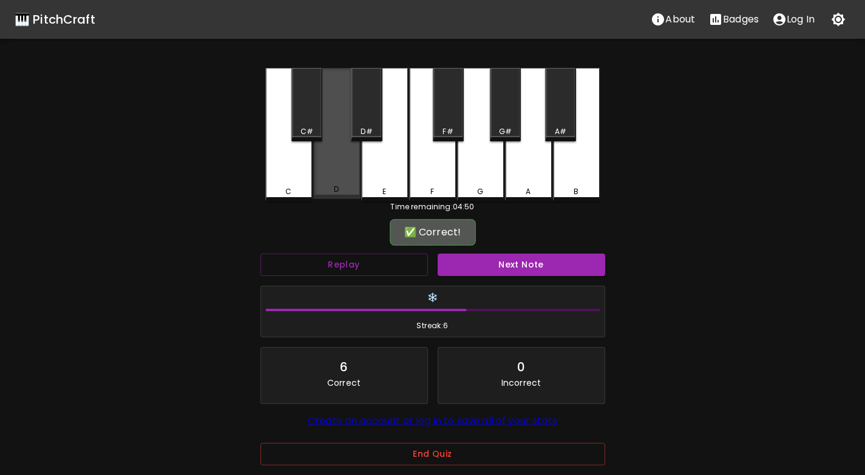
click at [331, 181] on div "D" at bounding box center [336, 133] width 47 height 131
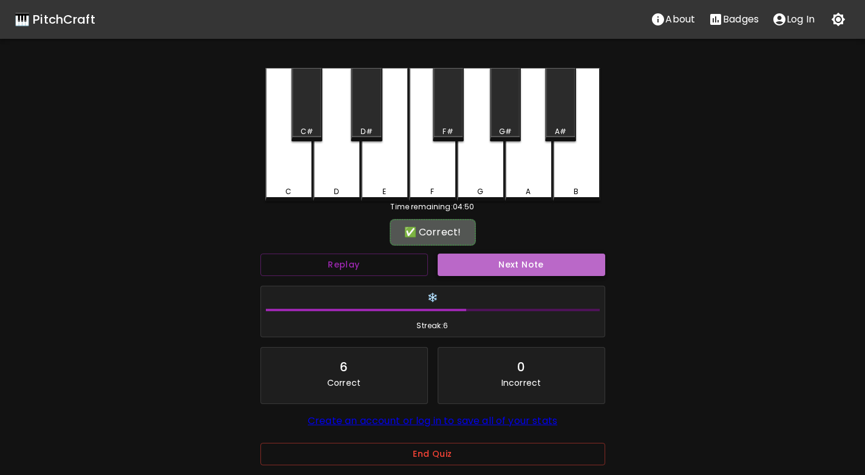
click at [497, 262] on button "Next Note" at bounding box center [520, 265] width 167 height 22
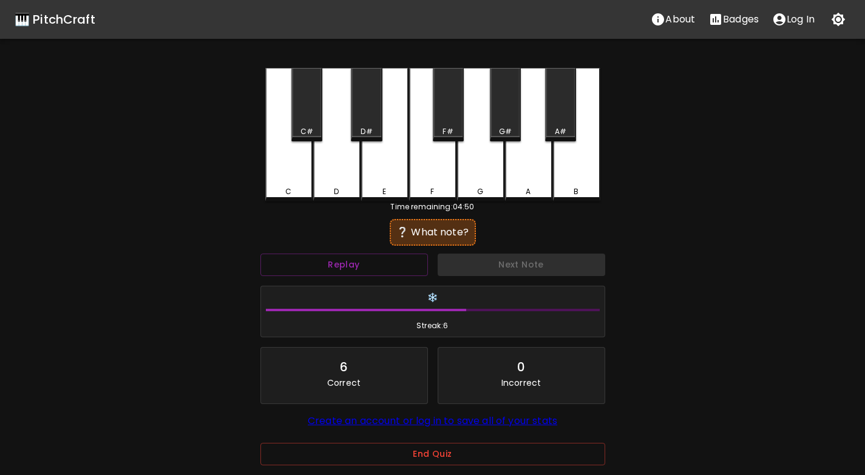
click at [382, 183] on div "E" at bounding box center [384, 134] width 47 height 133
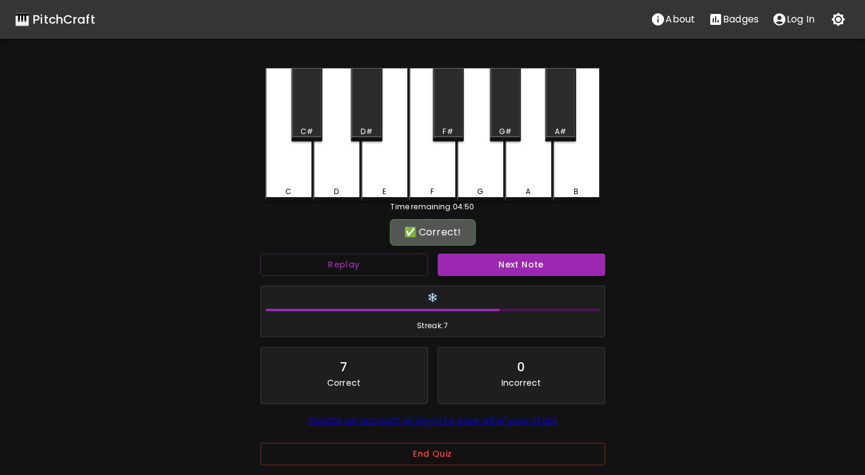
click at [477, 266] on button "Next Note" at bounding box center [520, 265] width 167 height 22
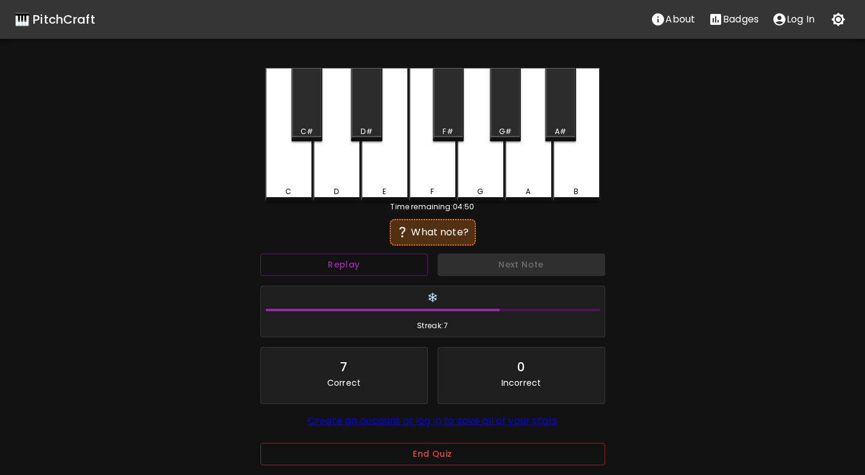
click at [289, 188] on div "C" at bounding box center [288, 191] width 6 height 11
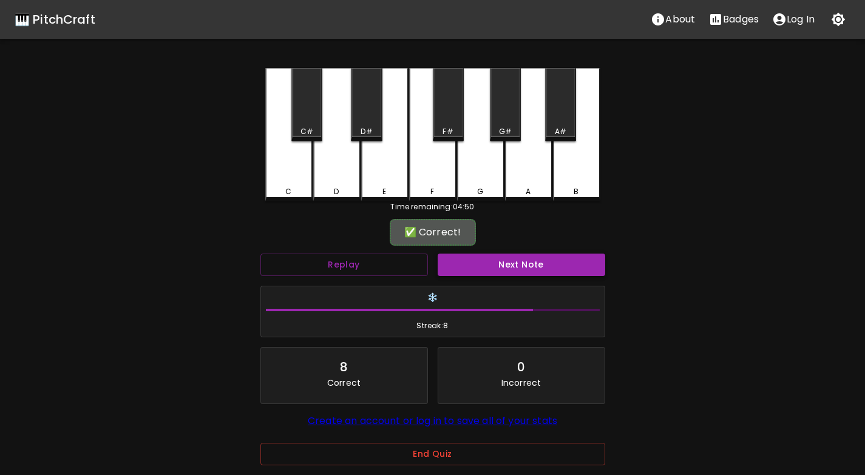
click at [458, 259] on button "Next Note" at bounding box center [520, 265] width 167 height 22
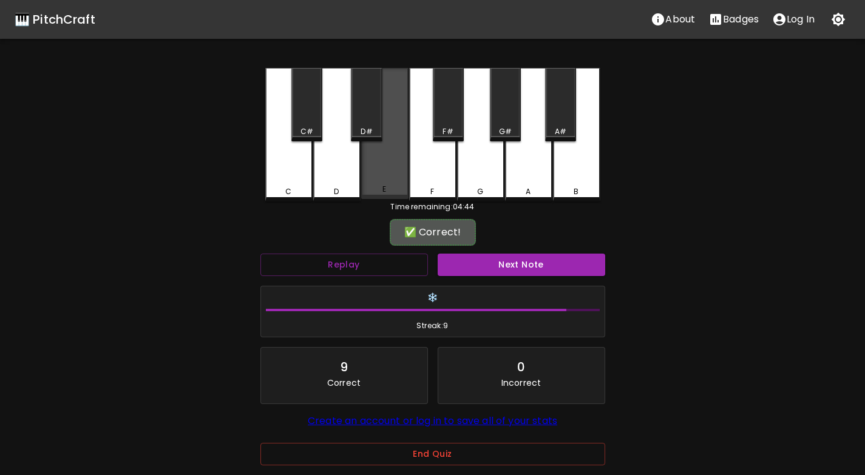
click at [383, 193] on div "E" at bounding box center [384, 189] width 4 height 11
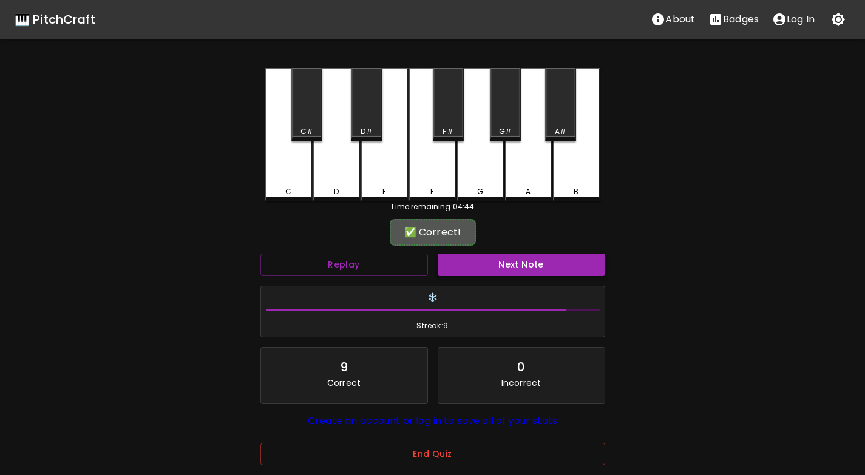
click at [501, 265] on button "Next Note" at bounding box center [520, 265] width 167 height 22
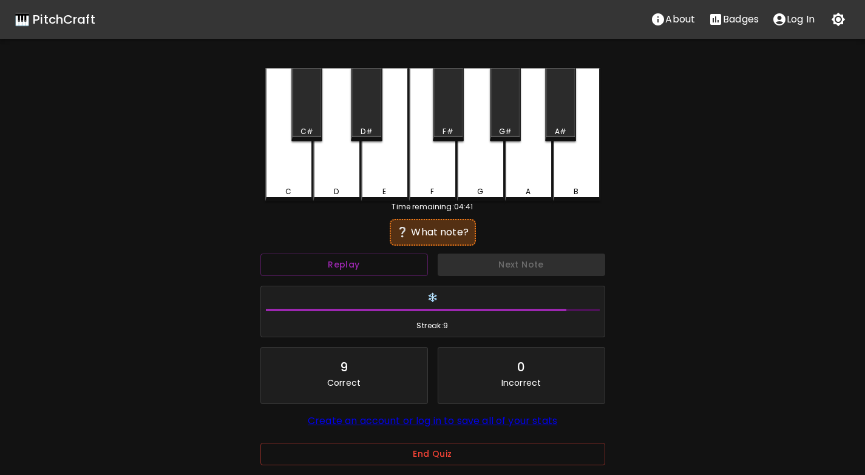
click at [334, 187] on div "D" at bounding box center [336, 191] width 5 height 11
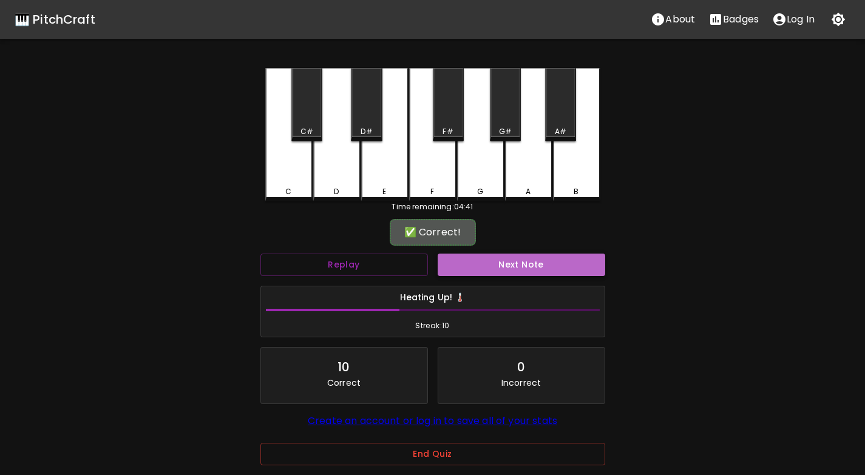
click at [486, 263] on button "Next Note" at bounding box center [520, 265] width 167 height 22
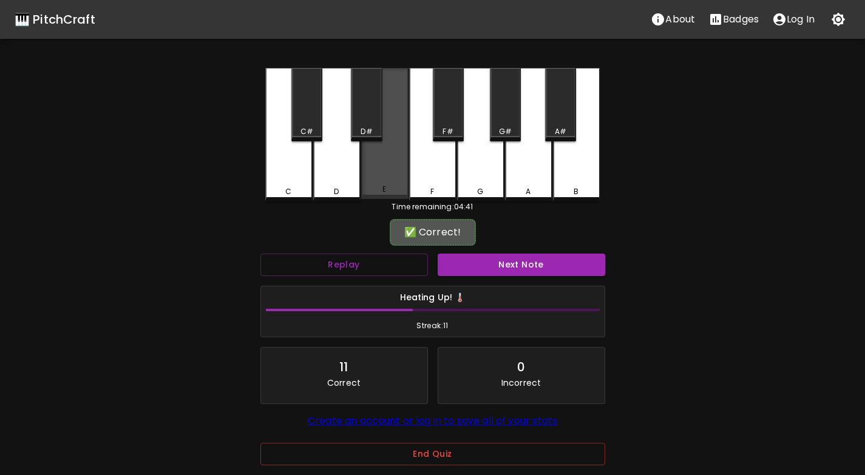
click at [373, 186] on div "E" at bounding box center [384, 189] width 45 height 11
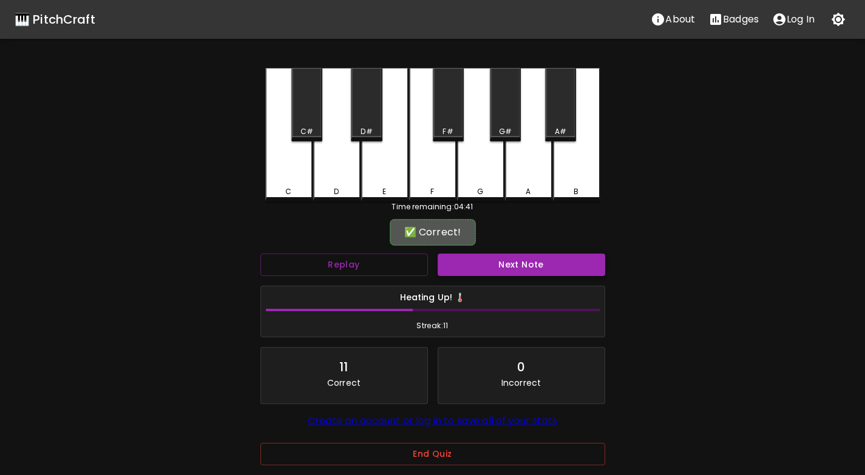
click at [482, 268] on button "Next Note" at bounding box center [520, 265] width 167 height 22
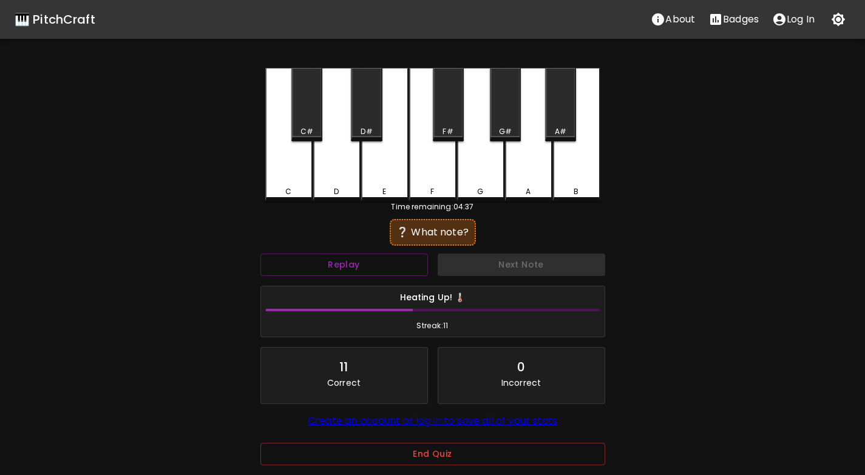
click at [330, 188] on div "D" at bounding box center [336, 191] width 45 height 11
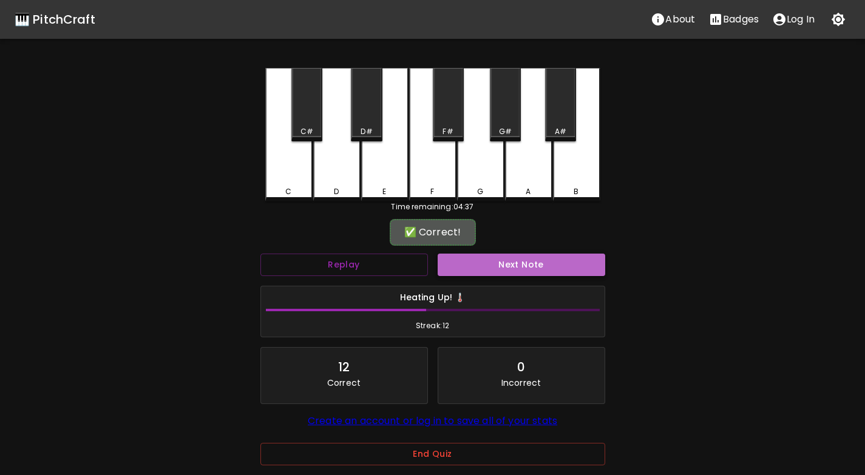
click at [490, 270] on button "Next Note" at bounding box center [520, 265] width 167 height 22
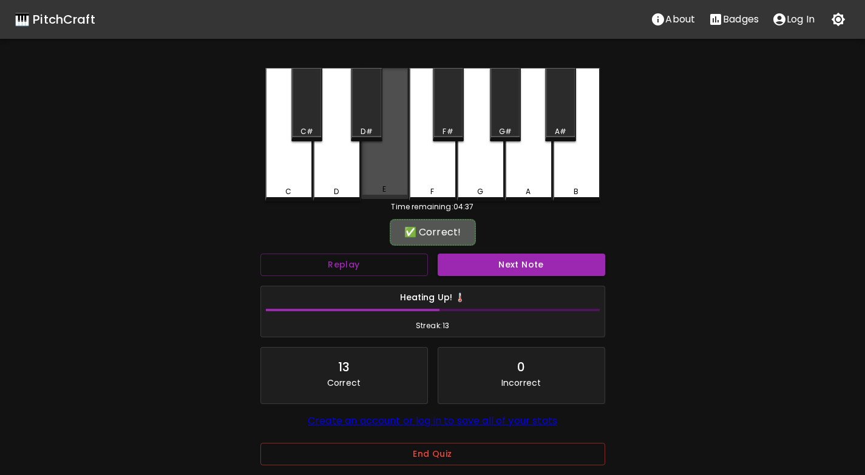
click at [374, 192] on div "E" at bounding box center [384, 189] width 45 height 11
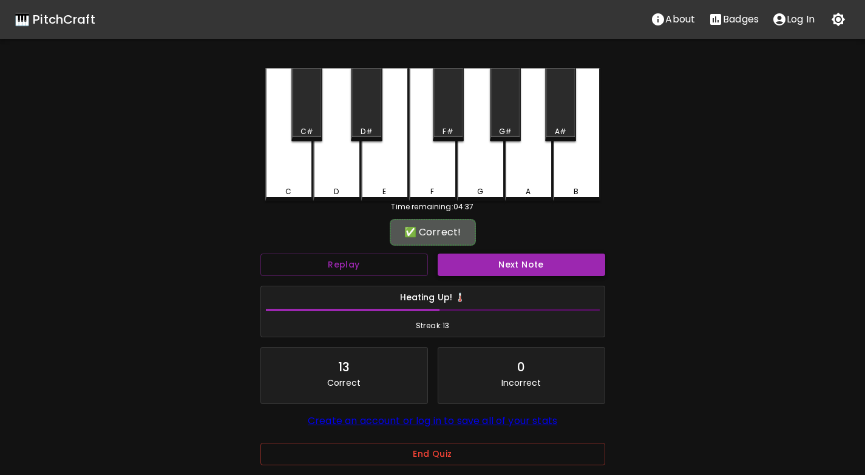
click at [500, 262] on button "Next Note" at bounding box center [520, 265] width 167 height 22
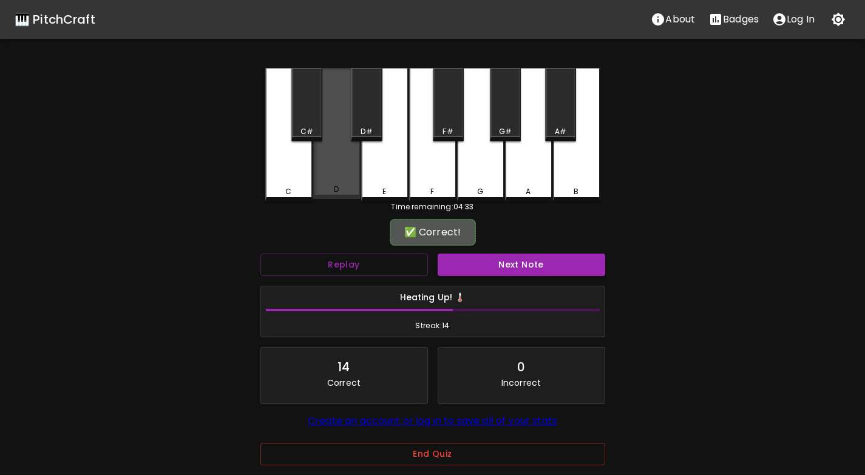
click at [333, 194] on div "D" at bounding box center [336, 189] width 45 height 11
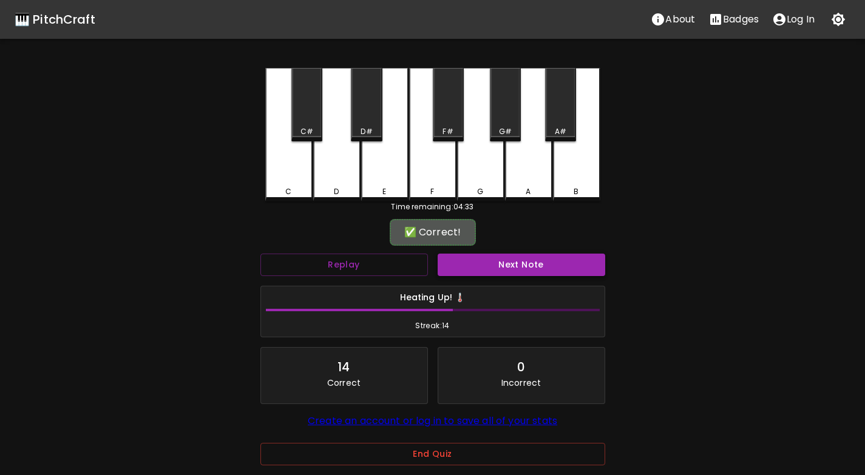
click at [489, 266] on button "Next Note" at bounding box center [520, 265] width 167 height 22
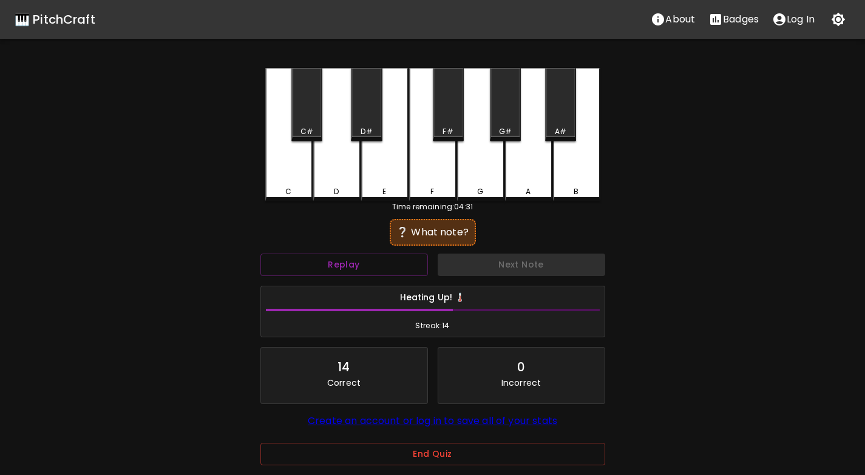
click at [342, 192] on div "D" at bounding box center [336, 191] width 45 height 11
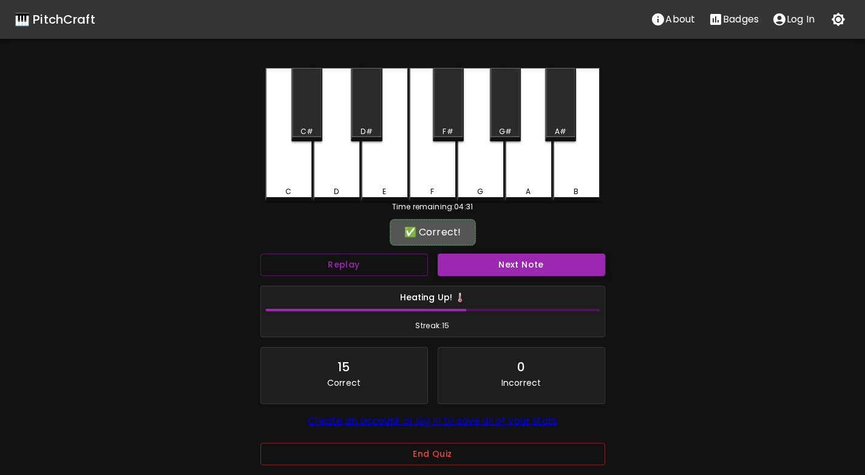
click at [498, 271] on button "Next Note" at bounding box center [520, 265] width 167 height 22
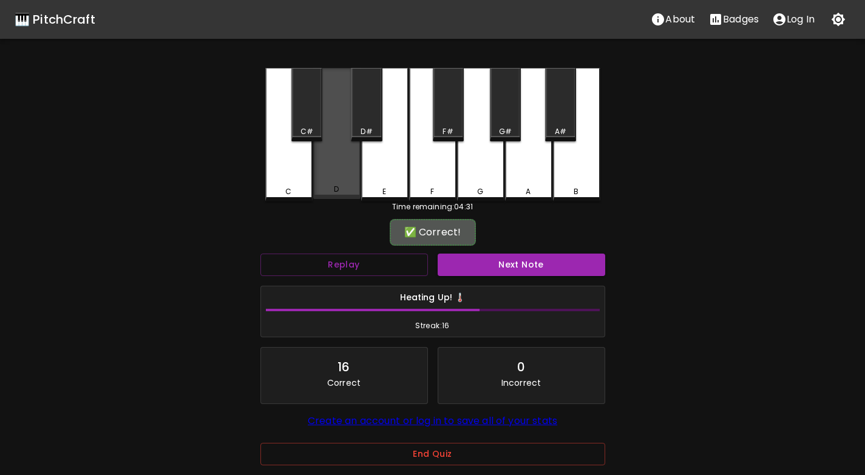
click at [345, 193] on div "D" at bounding box center [336, 189] width 45 height 11
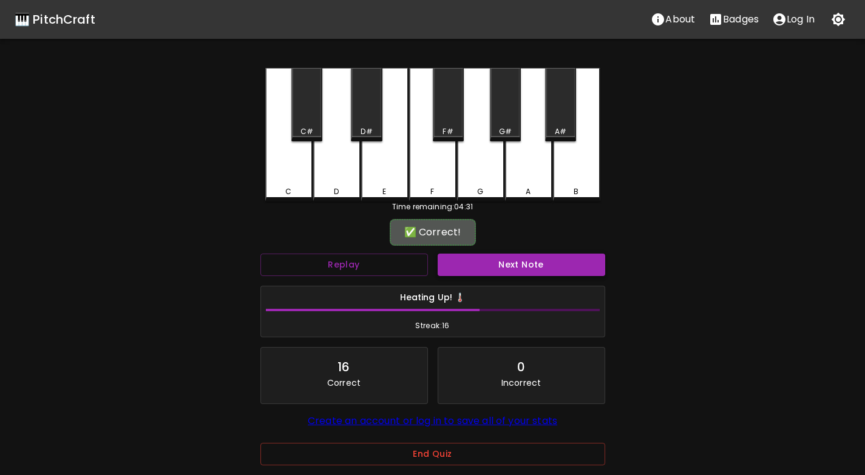
click at [493, 268] on button "Next Note" at bounding box center [520, 265] width 167 height 22
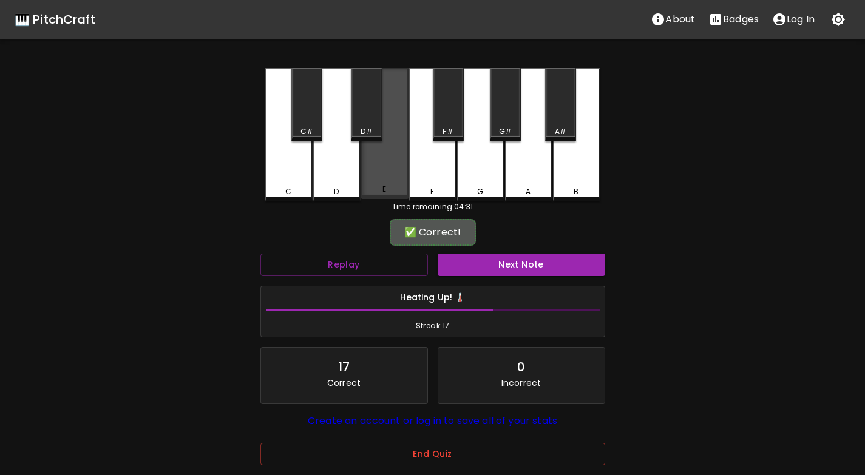
click at [376, 191] on div "E" at bounding box center [384, 189] width 45 height 11
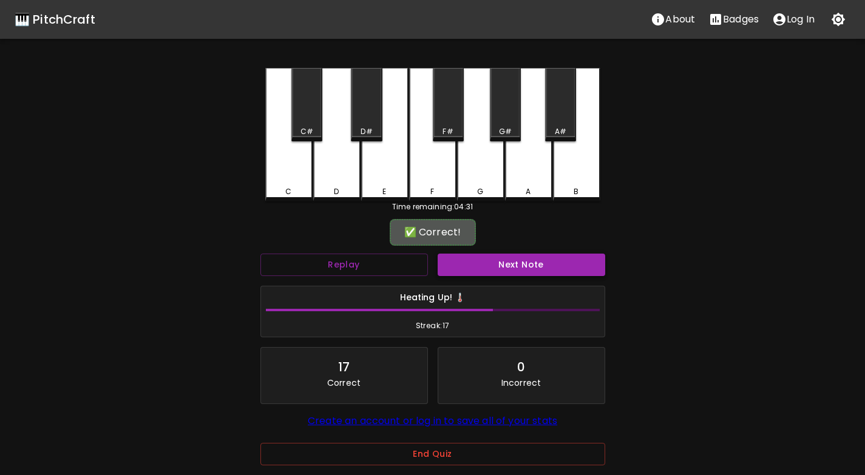
click at [499, 271] on button "Next Note" at bounding box center [520, 265] width 167 height 22
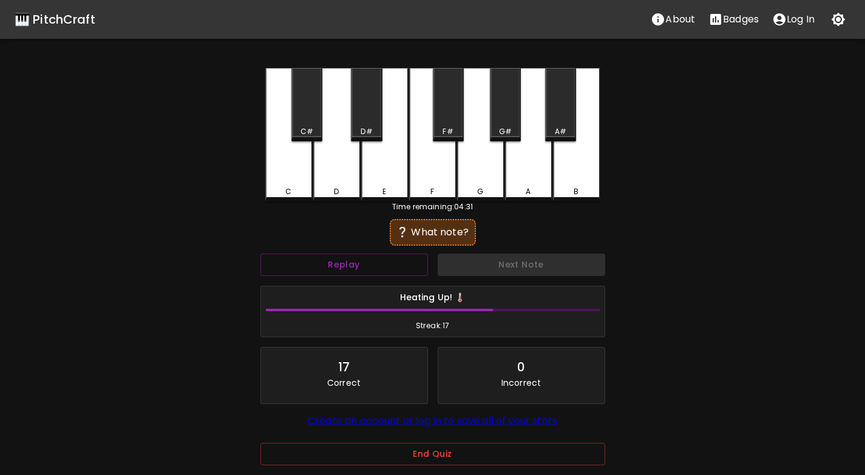
click at [275, 187] on div "C" at bounding box center [288, 191] width 45 height 11
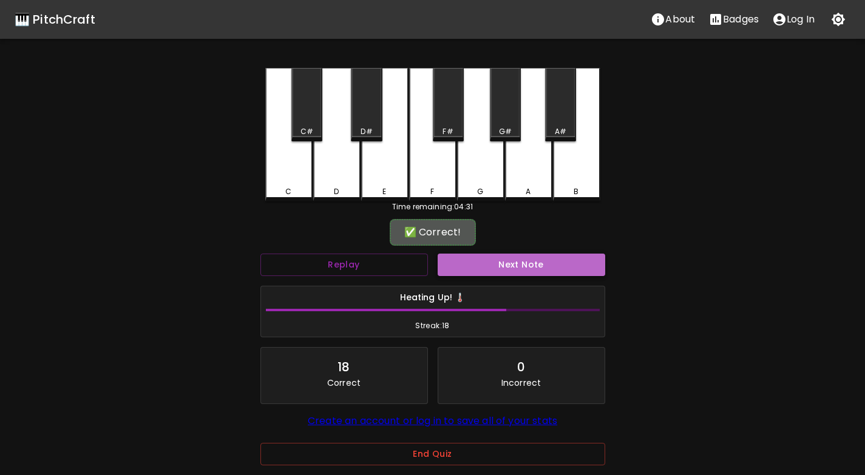
click at [454, 266] on button "Next Note" at bounding box center [520, 265] width 167 height 22
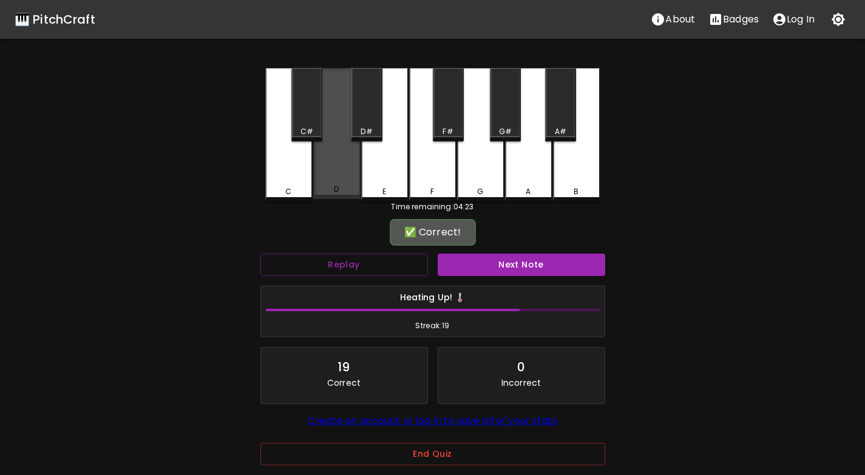
click at [337, 177] on div "D" at bounding box center [336, 133] width 47 height 131
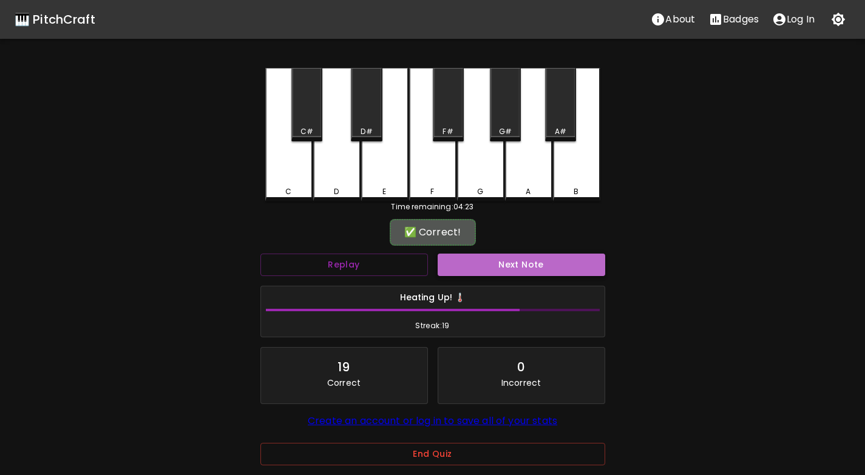
click at [482, 262] on button "Next Note" at bounding box center [520, 265] width 167 height 22
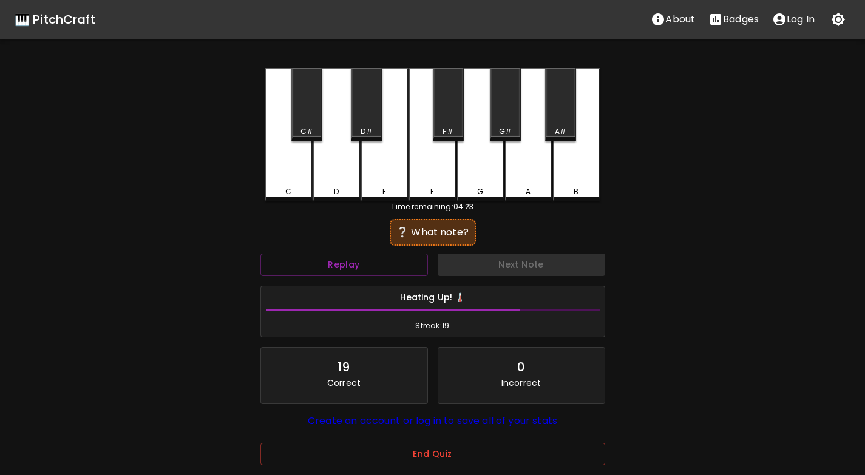
click at [376, 183] on div "E" at bounding box center [384, 134] width 47 height 133
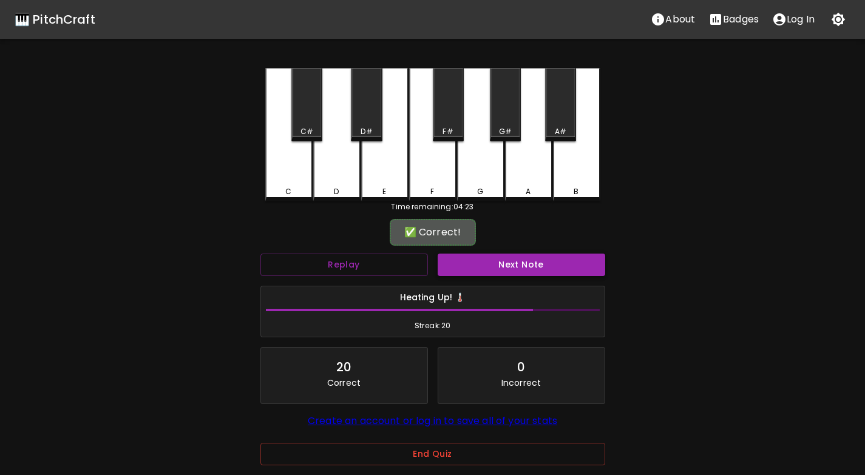
click at [474, 265] on button "Next Note" at bounding box center [520, 265] width 167 height 22
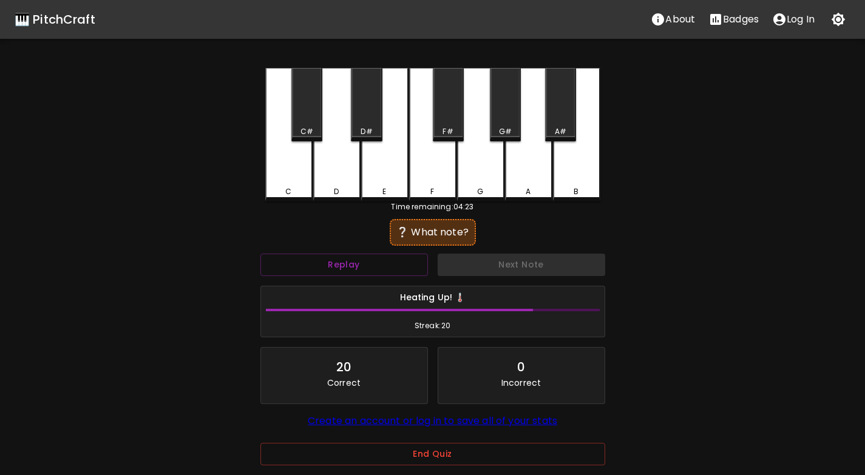
click at [327, 188] on div "D" at bounding box center [336, 191] width 45 height 11
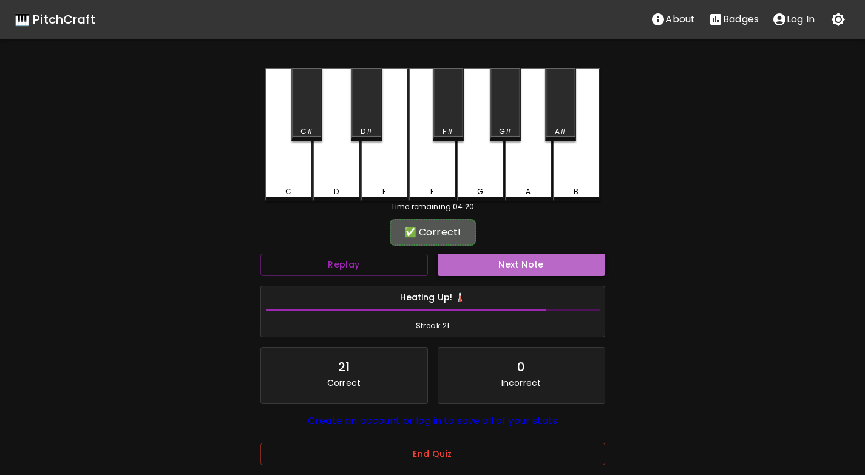
click at [472, 260] on button "Next Note" at bounding box center [520, 265] width 167 height 22
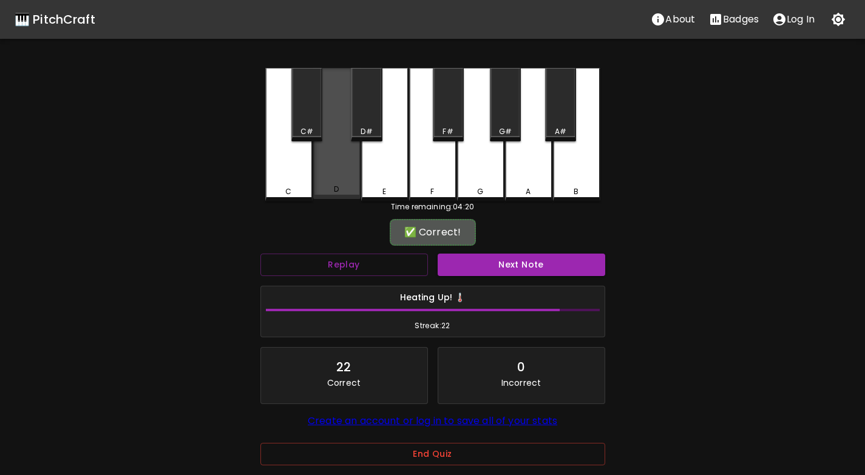
click at [332, 189] on div "D" at bounding box center [336, 189] width 45 height 11
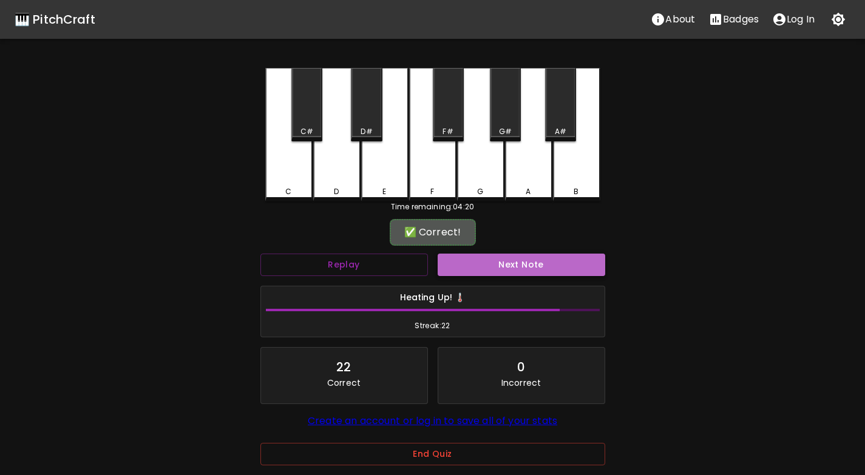
click at [485, 263] on button "Next Note" at bounding box center [520, 265] width 167 height 22
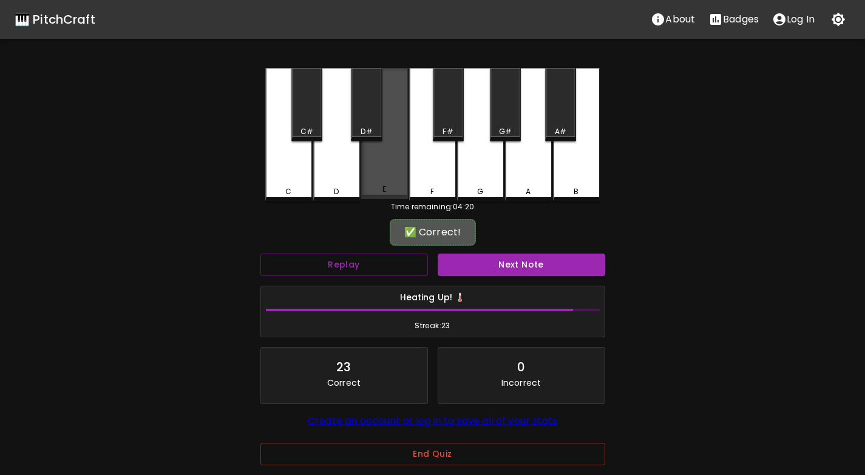
click at [376, 186] on div "E" at bounding box center [384, 133] width 47 height 131
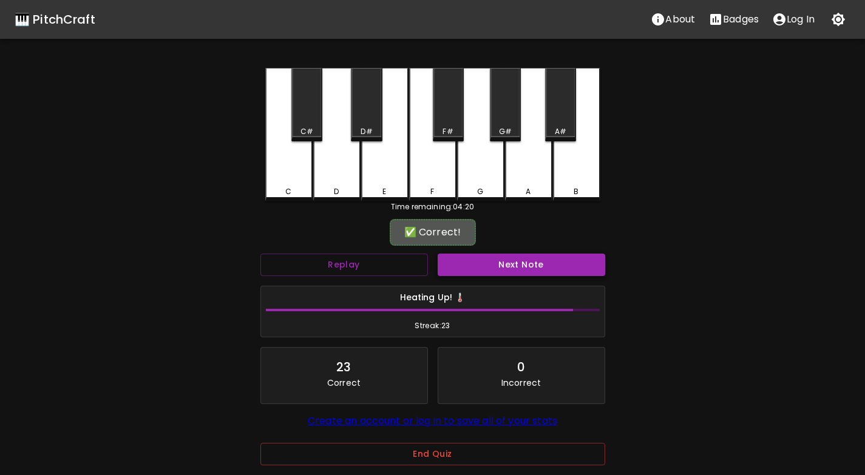
click at [483, 262] on button "Next Note" at bounding box center [520, 265] width 167 height 22
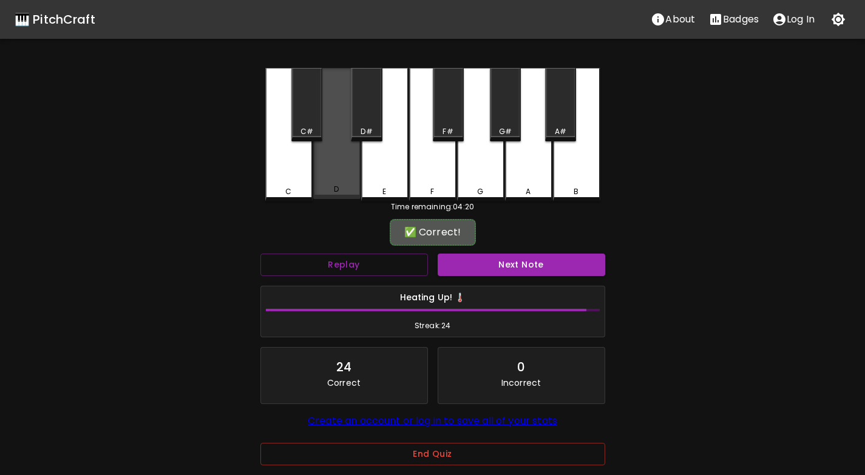
click at [332, 189] on div "D" at bounding box center [336, 189] width 45 height 11
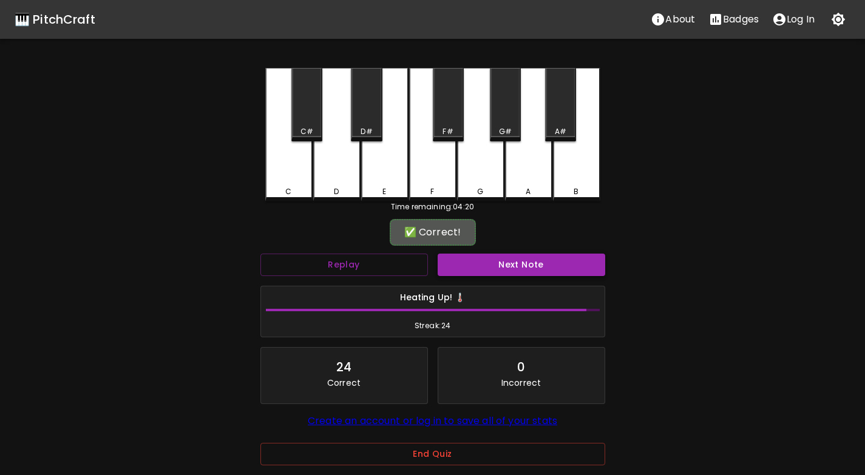
click at [484, 268] on button "Next Note" at bounding box center [520, 265] width 167 height 22
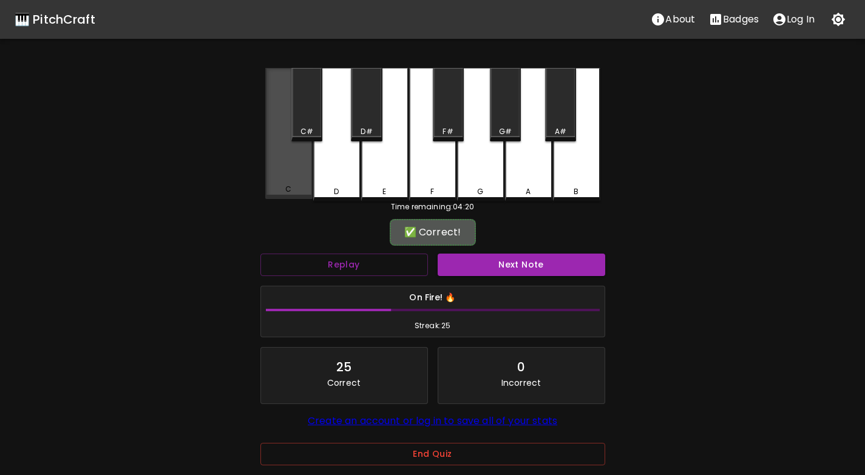
click at [288, 192] on div "C" at bounding box center [288, 189] width 6 height 11
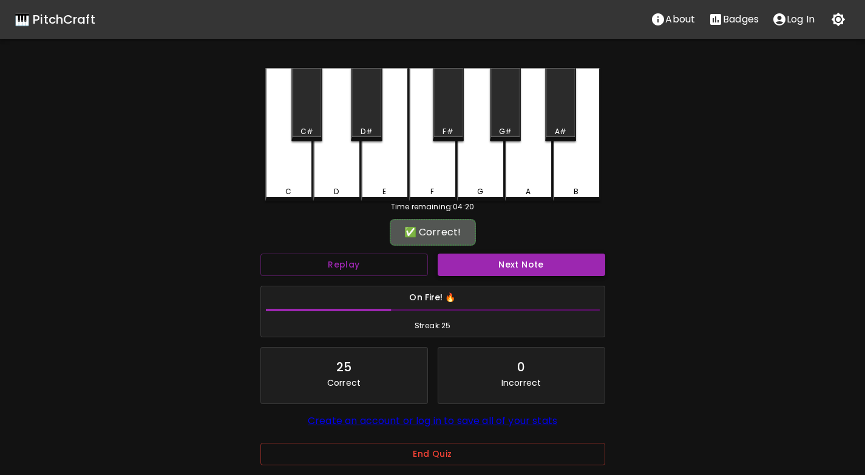
click at [497, 269] on button "Next Note" at bounding box center [520, 265] width 167 height 22
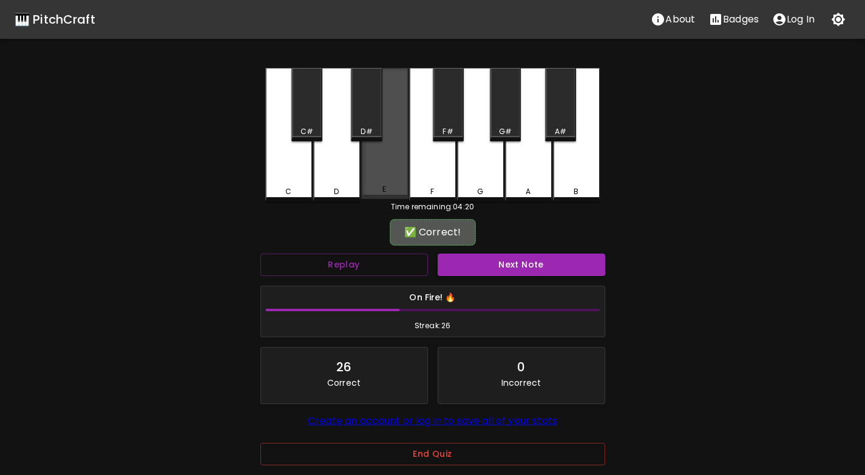
click at [387, 193] on div "E" at bounding box center [384, 189] width 45 height 11
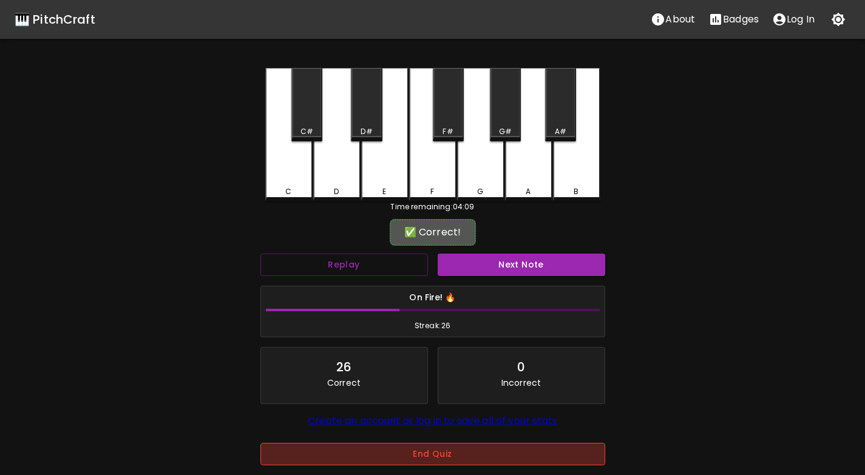
click at [431, 457] on button "End Quiz" at bounding box center [432, 454] width 345 height 22
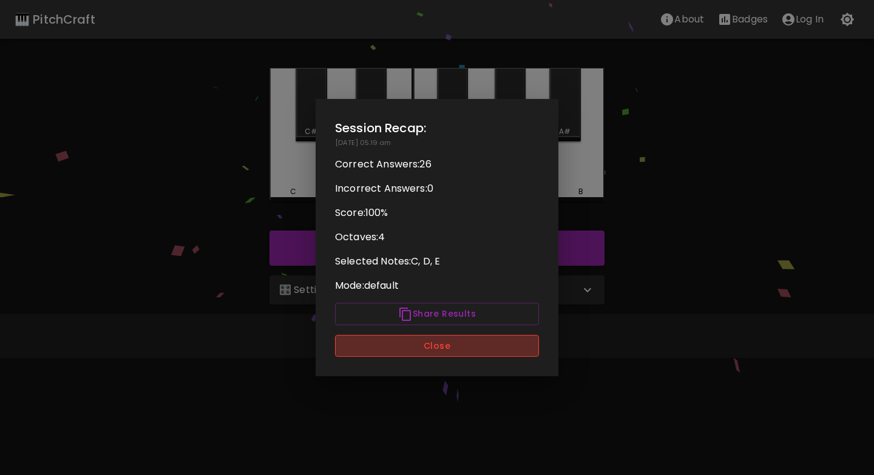
click at [450, 347] on button "Close" at bounding box center [437, 346] width 204 height 22
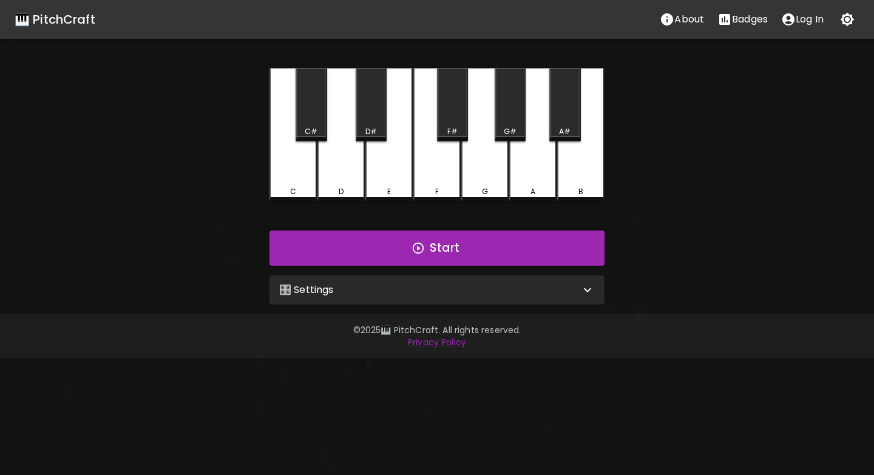
click at [398, 293] on div "🎛️ Settings" at bounding box center [429, 290] width 301 height 15
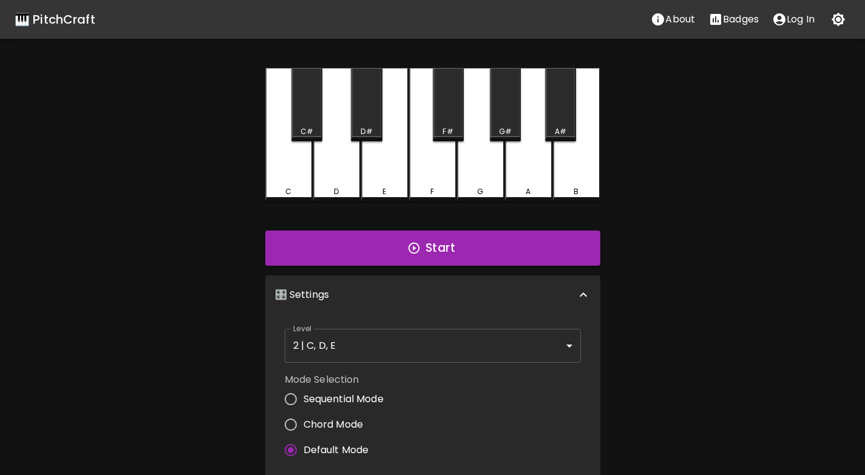
click at [398, 340] on body "🎹 PitchCraft About Badges Log In C C# D D# E F F# G G# A A# B Start 🎛️ Settings…" at bounding box center [432, 390] width 865 height 780
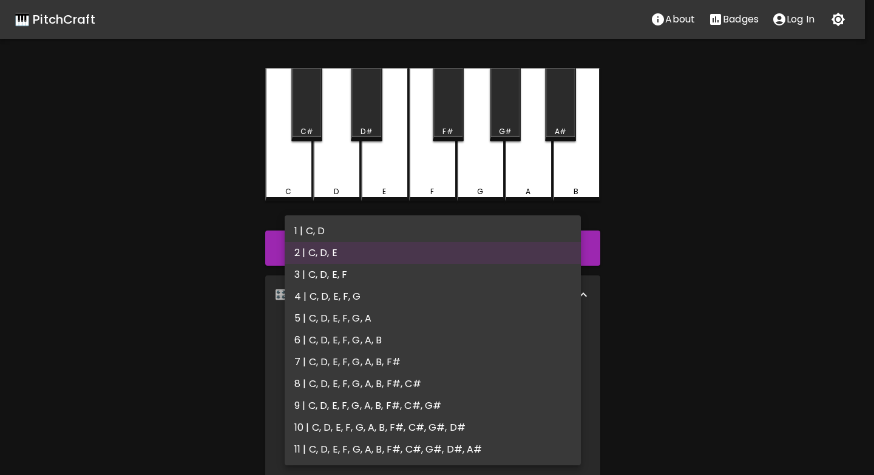
click at [378, 271] on li "3 | C, D, E, F" at bounding box center [433, 275] width 296 height 22
type input "5"
